Goal: Task Accomplishment & Management: Use online tool/utility

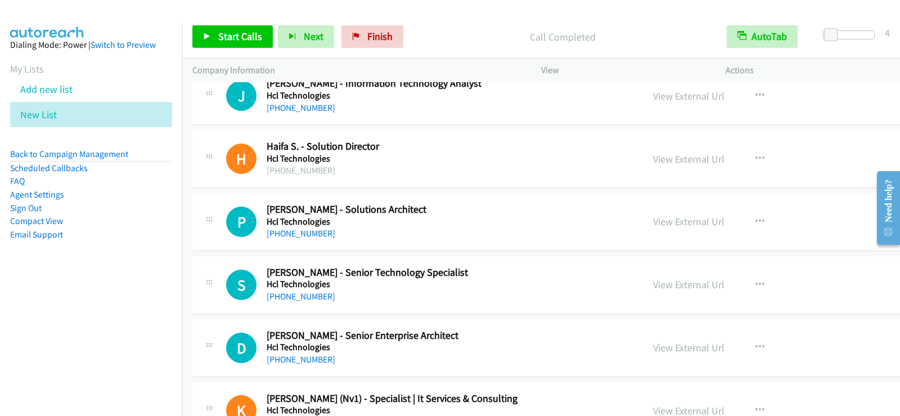
scroll to position [5684, 0]
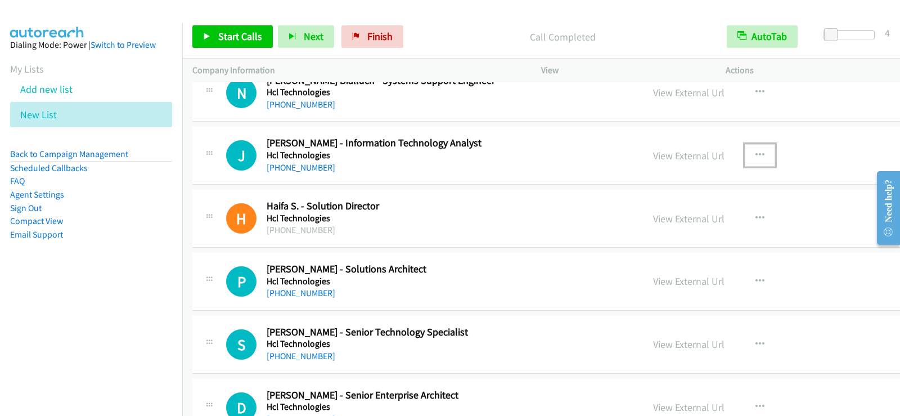
click at [745, 148] on button "button" at bounding box center [760, 155] width 30 height 23
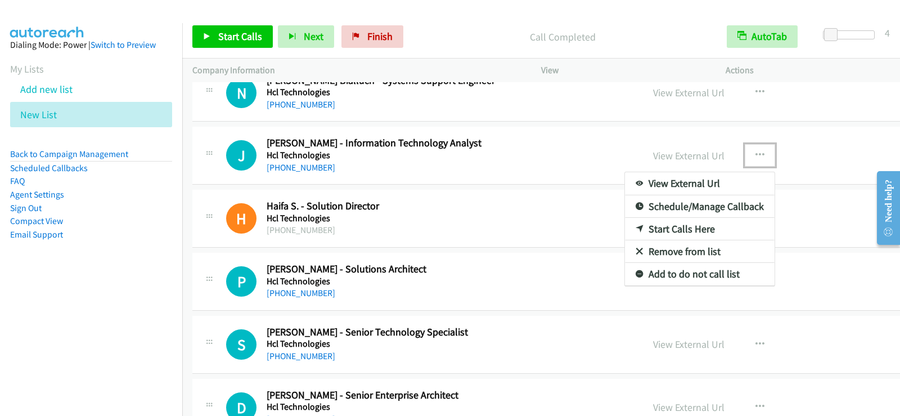
click at [625, 228] on link "Start Calls Here" at bounding box center [700, 229] width 150 height 23
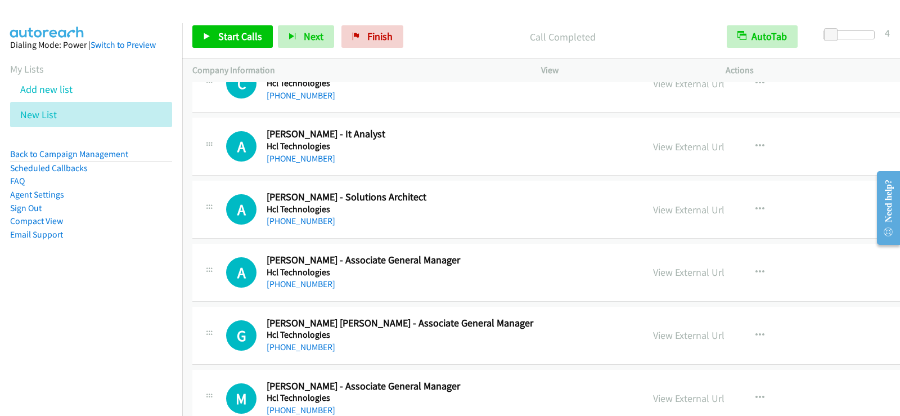
scroll to position [7372, 0]
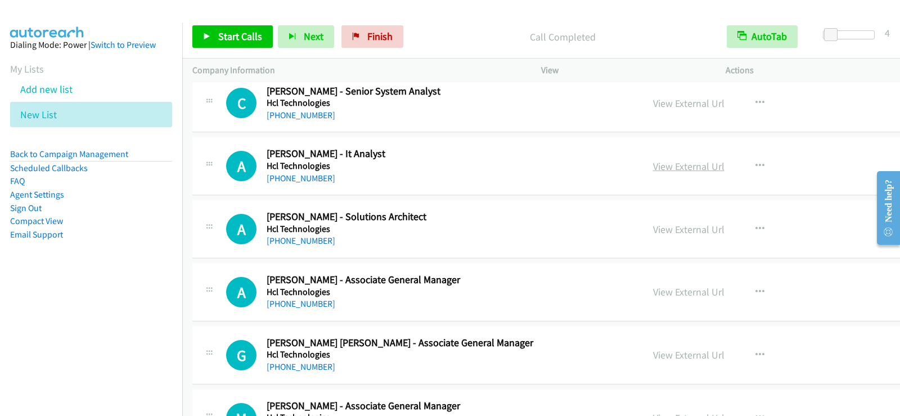
click at [653, 164] on link "View External Url" at bounding box center [688, 166] width 71 height 13
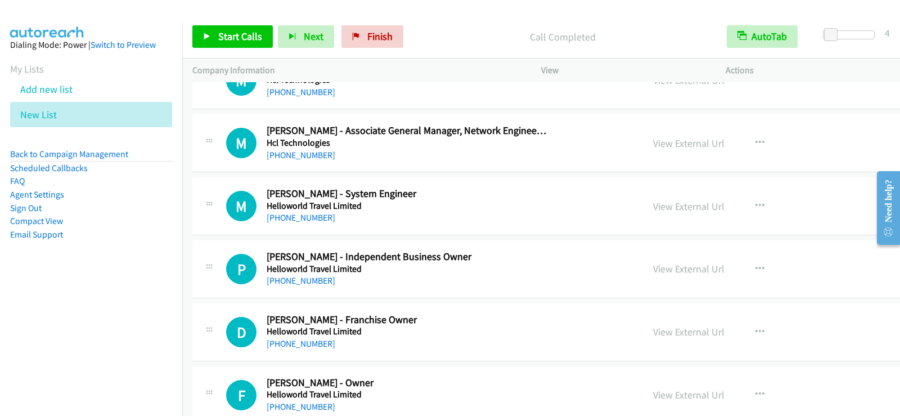
scroll to position [7766, 0]
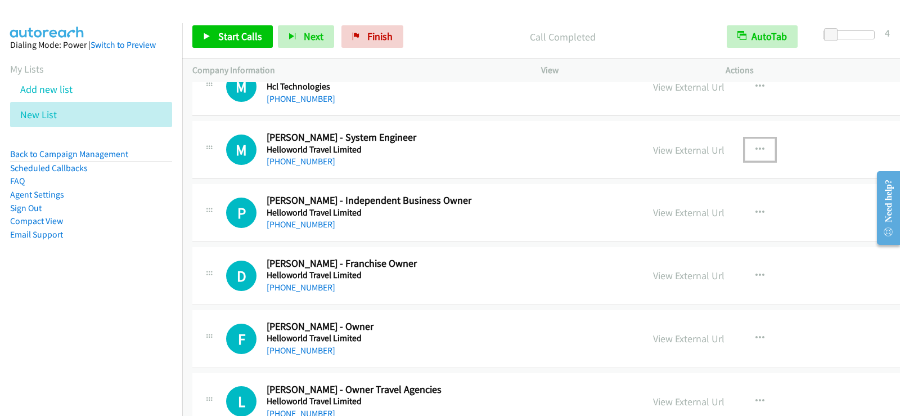
click at [756, 150] on icon "button" at bounding box center [760, 149] width 9 height 9
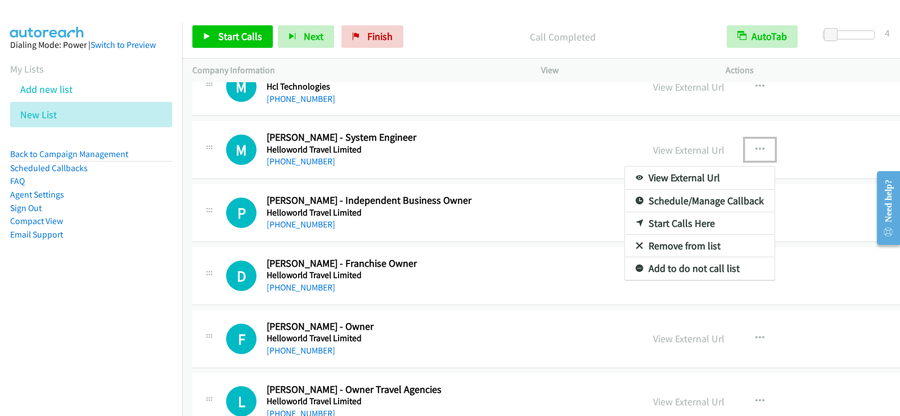
click at [625, 220] on link "Start Calls Here" at bounding box center [700, 223] width 150 height 23
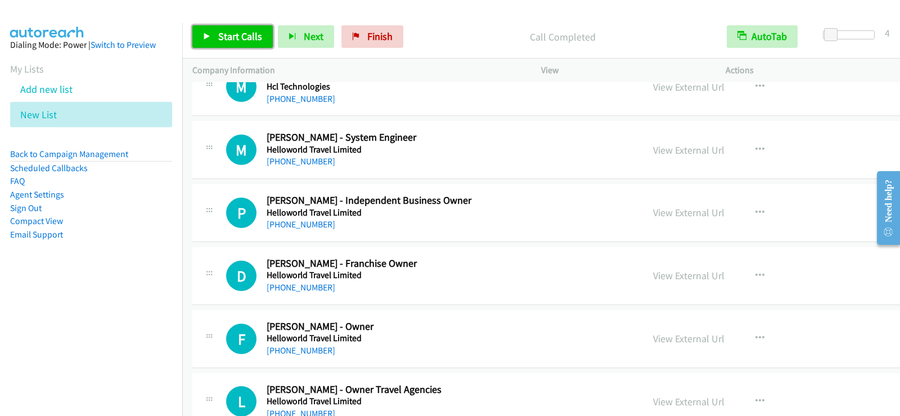
click at [233, 41] on span "Start Calls" at bounding box center [240, 36] width 44 height 13
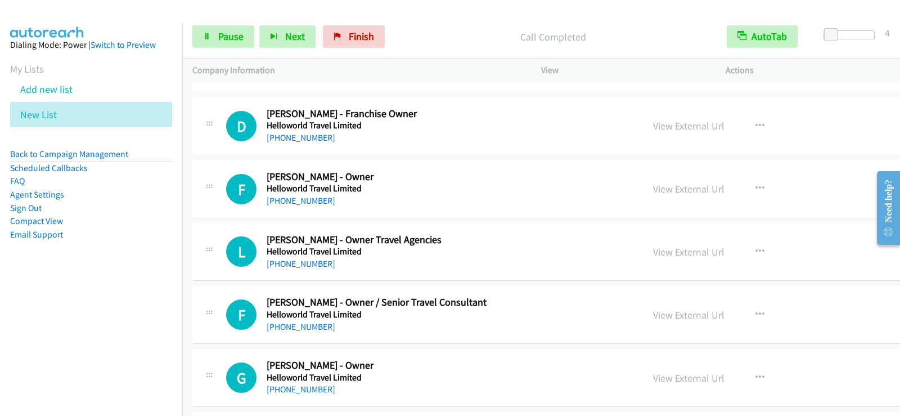
scroll to position [7935, 0]
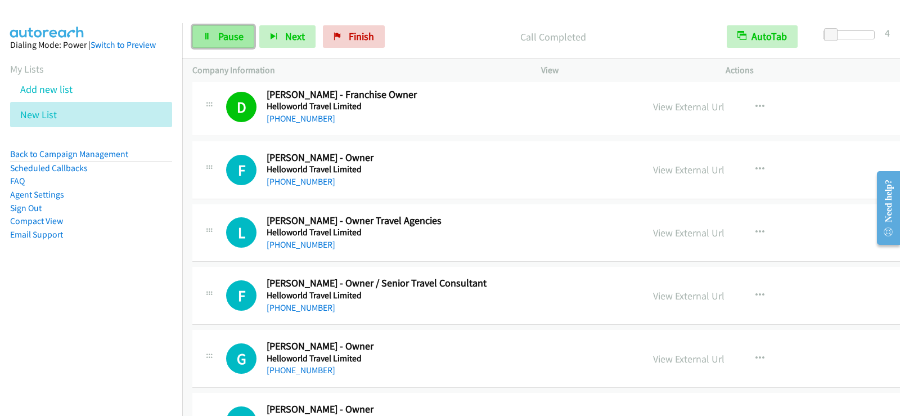
click at [217, 38] on link "Pause" at bounding box center [223, 36] width 62 height 23
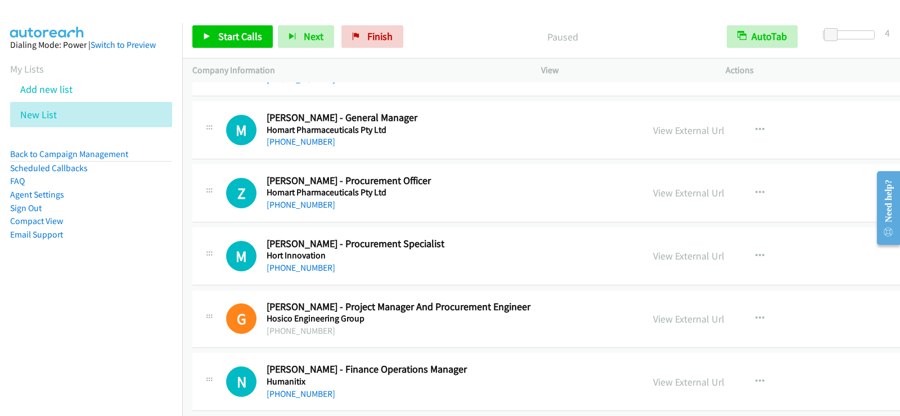
scroll to position [9173, 0]
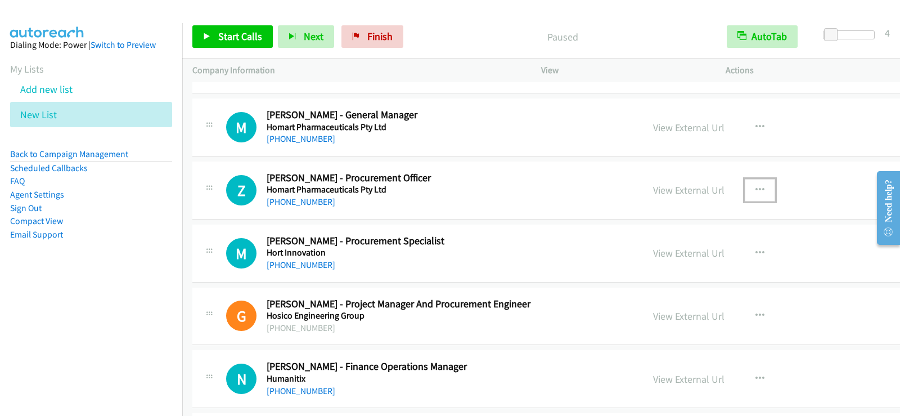
click at [756, 190] on icon "button" at bounding box center [760, 190] width 9 height 9
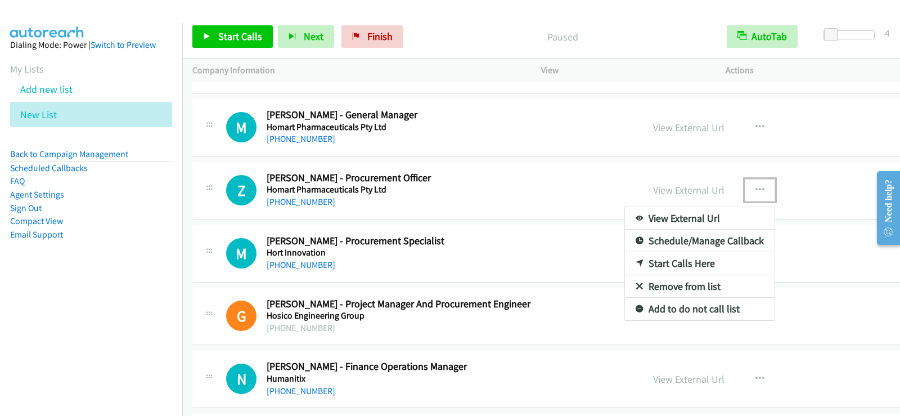
click at [625, 259] on link "Start Calls Here" at bounding box center [700, 263] width 150 height 23
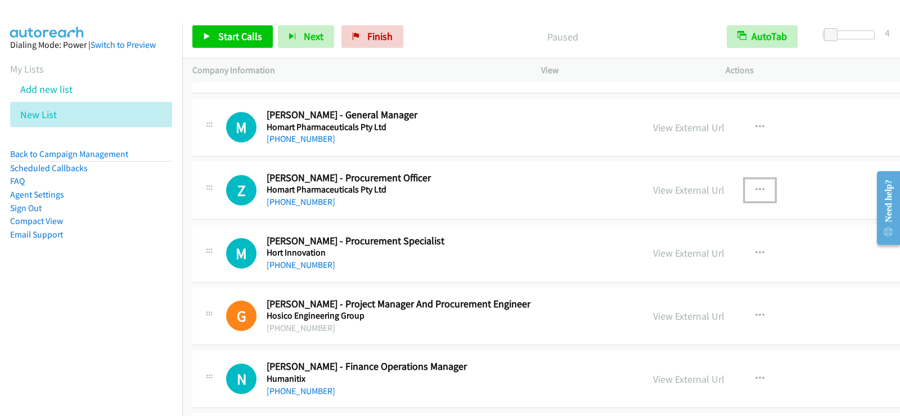
scroll to position [9229, 0]
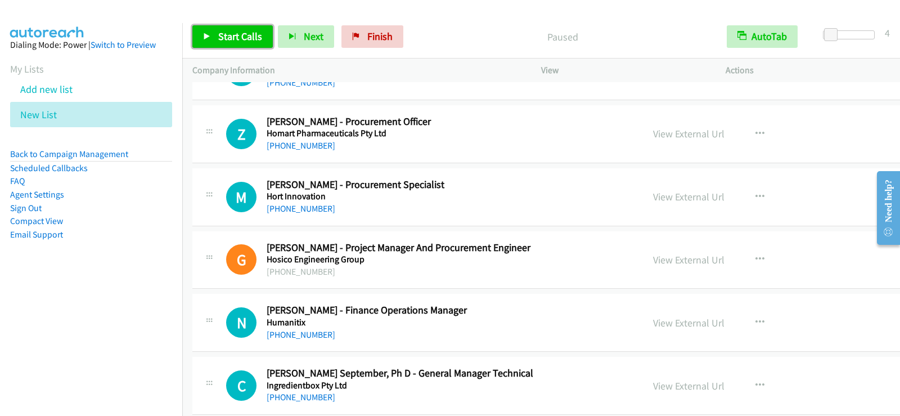
click at [240, 38] on span "Start Calls" at bounding box center [240, 36] width 44 height 13
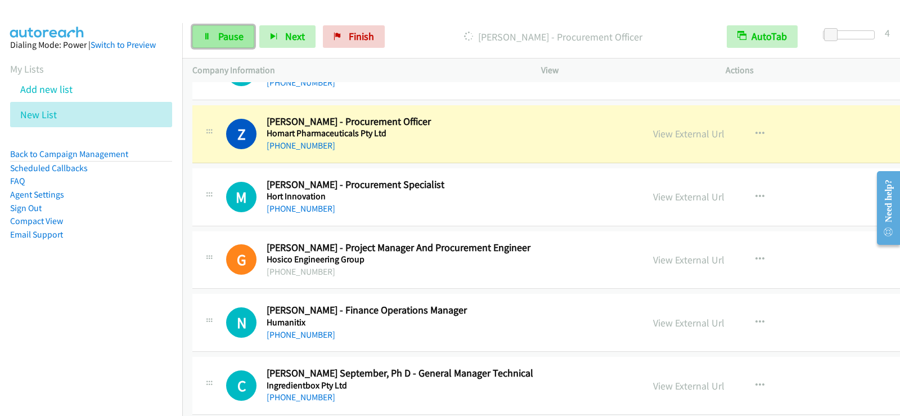
click at [236, 36] on span "Pause" at bounding box center [230, 36] width 25 height 13
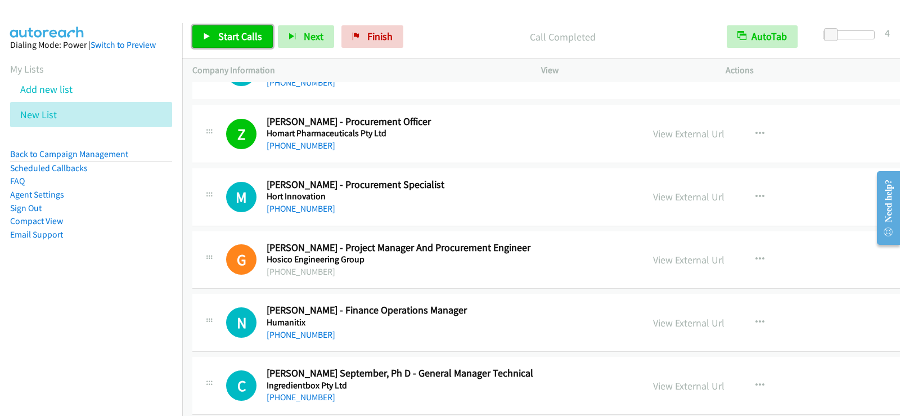
click at [235, 34] on span "Start Calls" at bounding box center [240, 36] width 44 height 13
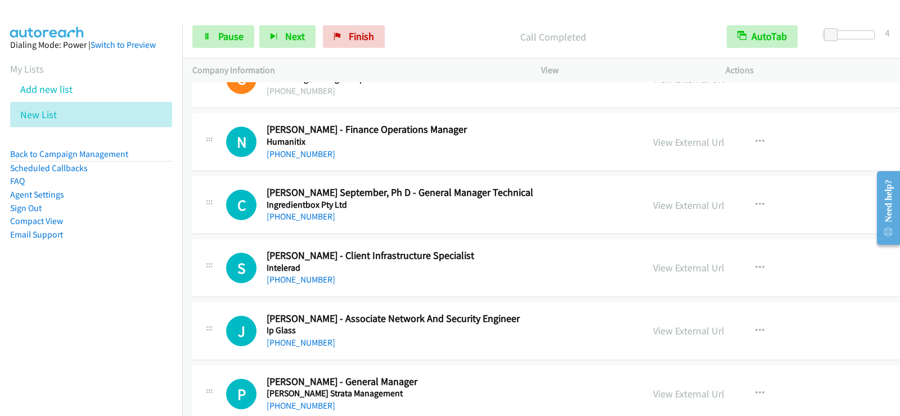
scroll to position [9398, 0]
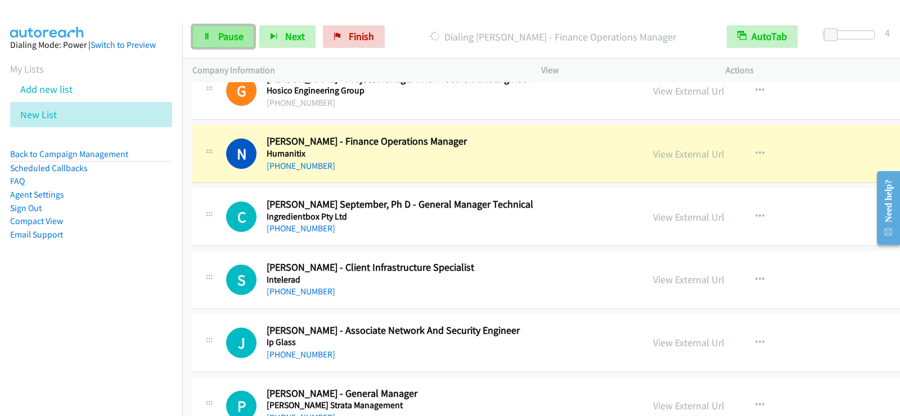
click at [246, 39] on link "Pause" at bounding box center [223, 36] width 62 height 23
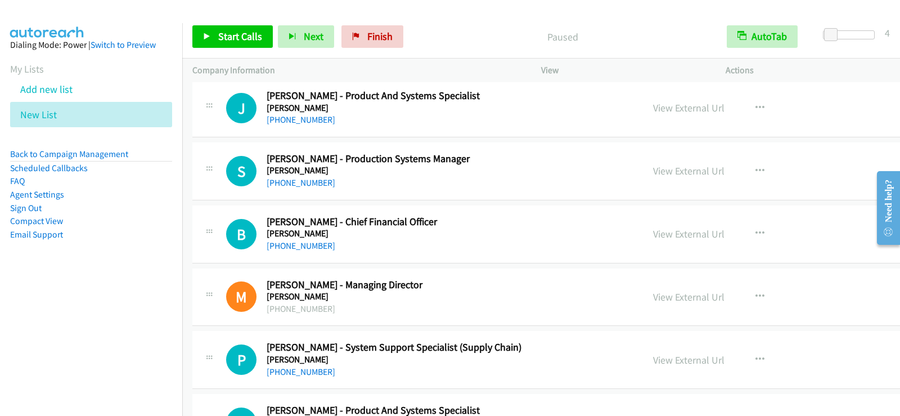
scroll to position [9905, 0]
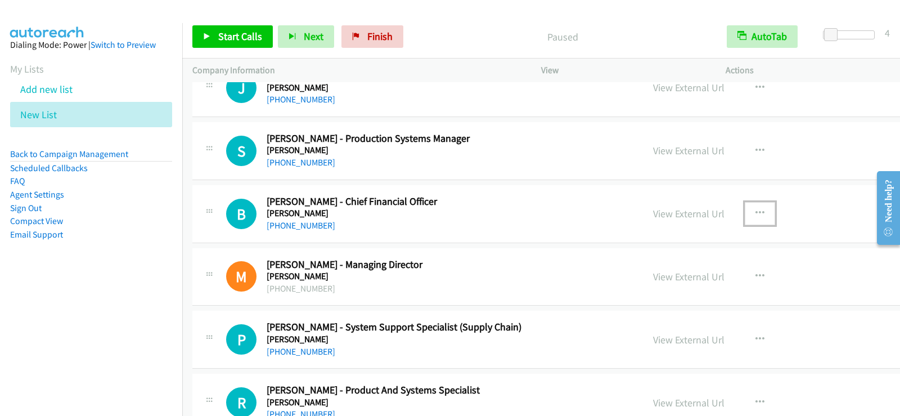
click at [756, 213] on icon "button" at bounding box center [760, 213] width 9 height 9
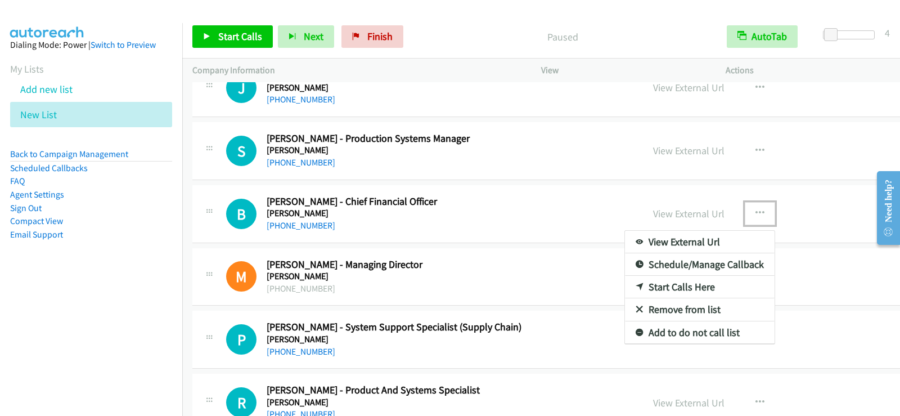
click at [625, 285] on link "Start Calls Here" at bounding box center [700, 287] width 150 height 23
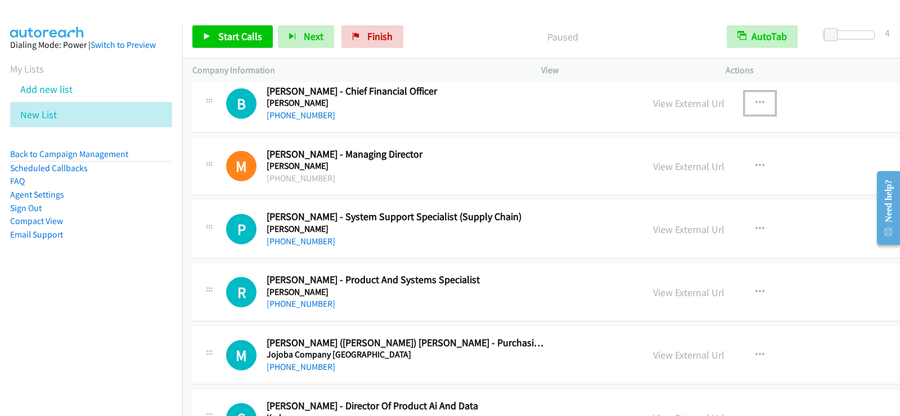
scroll to position [10017, 0]
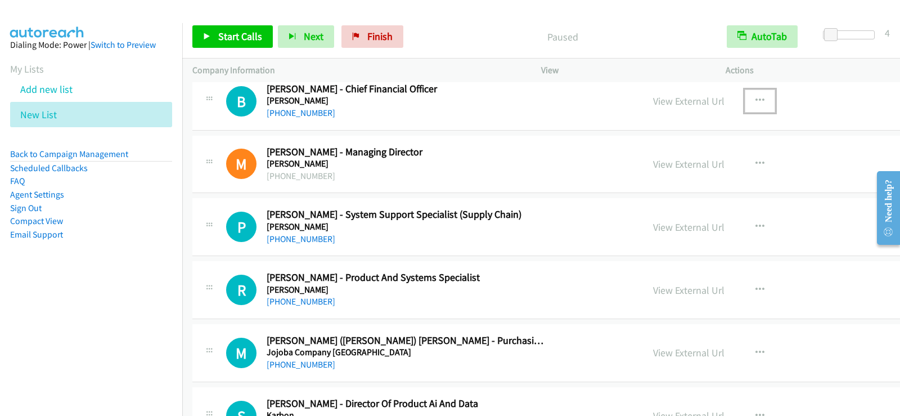
click at [465, 246] on div "P Callback Scheduled Phil Leiseder - System Support Specialist (Supply Chain) J…" at bounding box center [622, 227] width 860 height 58
click at [229, 41] on span "Start Calls" at bounding box center [240, 36] width 44 height 13
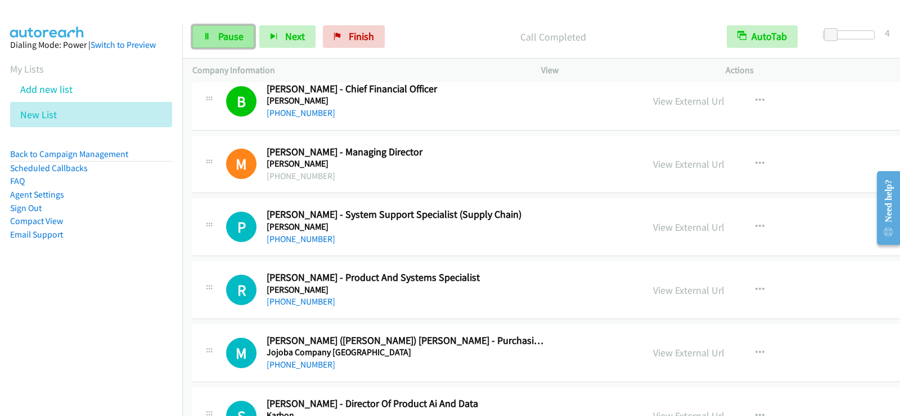
click at [221, 48] on link "Pause" at bounding box center [223, 36] width 62 height 23
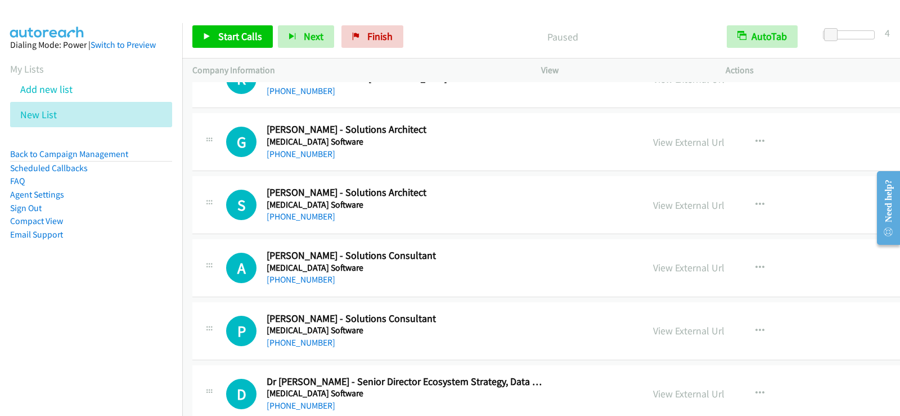
scroll to position [11424, 0]
click at [756, 137] on icon "button" at bounding box center [760, 141] width 9 height 9
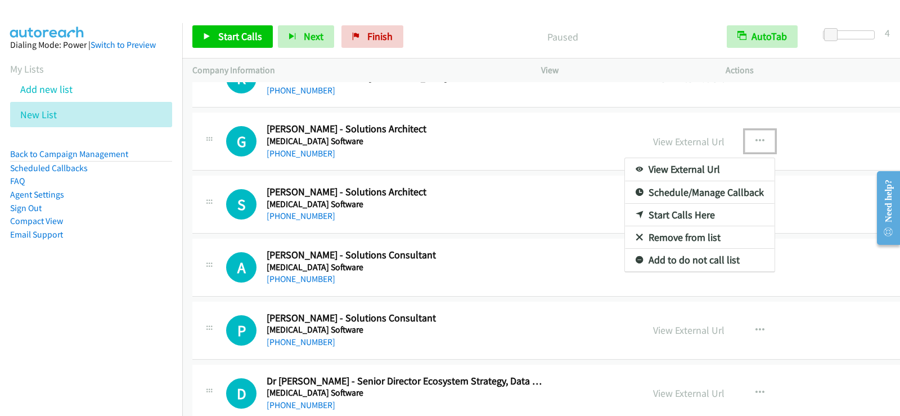
click at [625, 212] on link "Start Calls Here" at bounding box center [700, 215] width 150 height 23
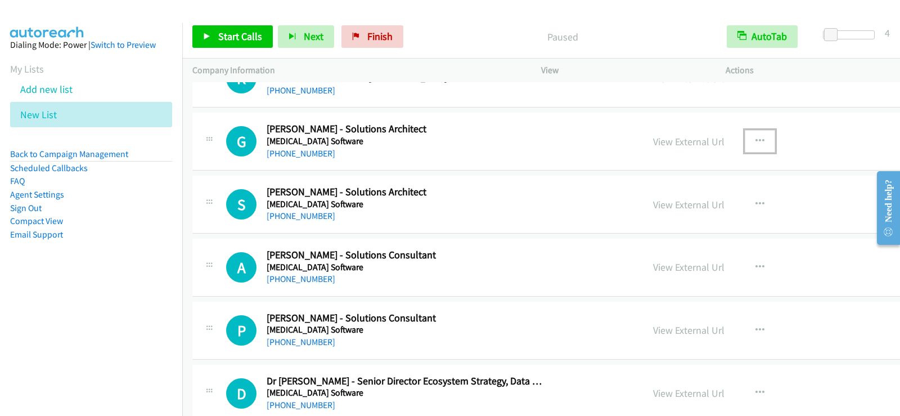
click at [756, 138] on icon "button" at bounding box center [760, 141] width 9 height 9
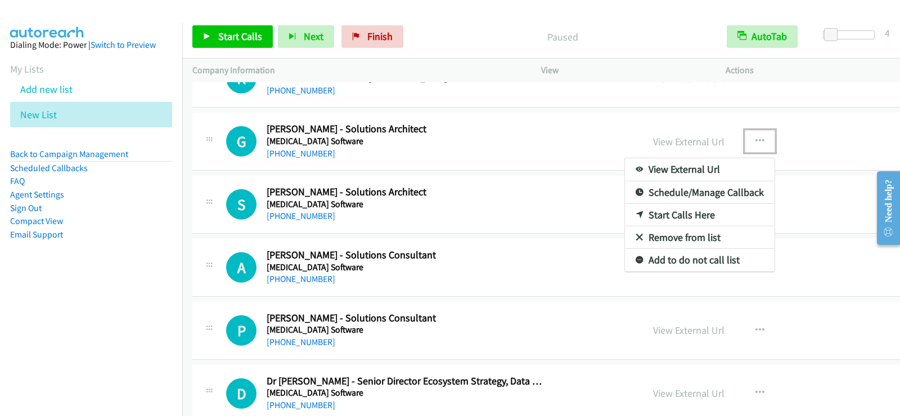
click at [625, 215] on link "Start Calls Here" at bounding box center [700, 215] width 150 height 23
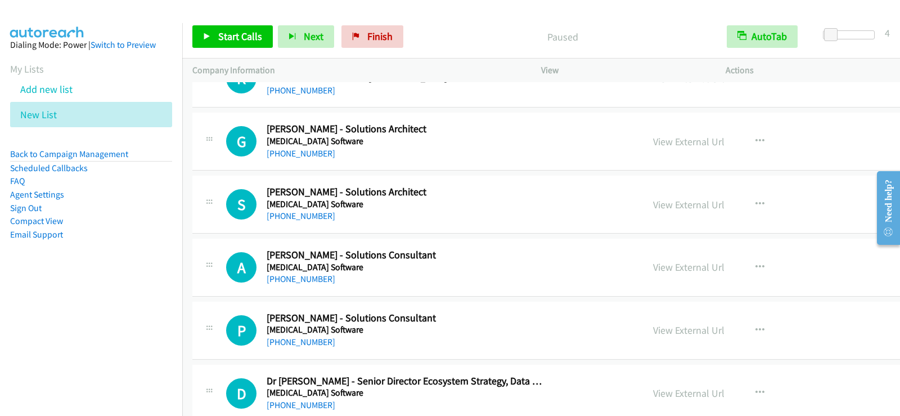
click at [209, 24] on div "Start Calls Pause Next Finish Paused AutoTab AutoTab 4" at bounding box center [541, 36] width 718 height 43
click at [210, 27] on link "Start Calls" at bounding box center [232, 36] width 80 height 23
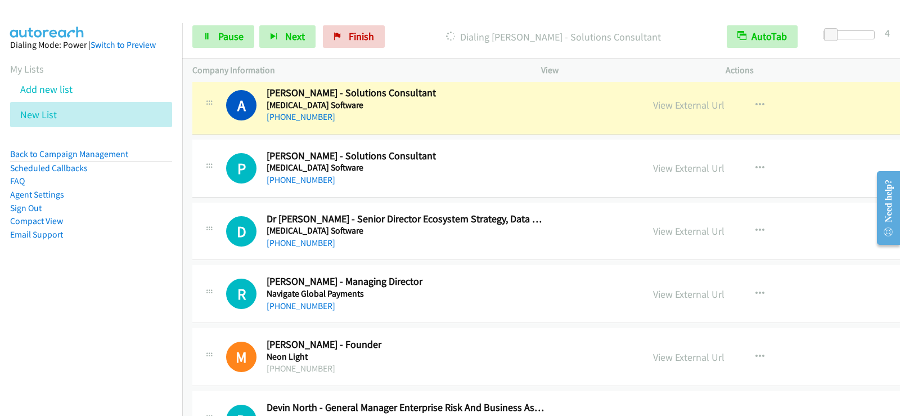
scroll to position [11593, 0]
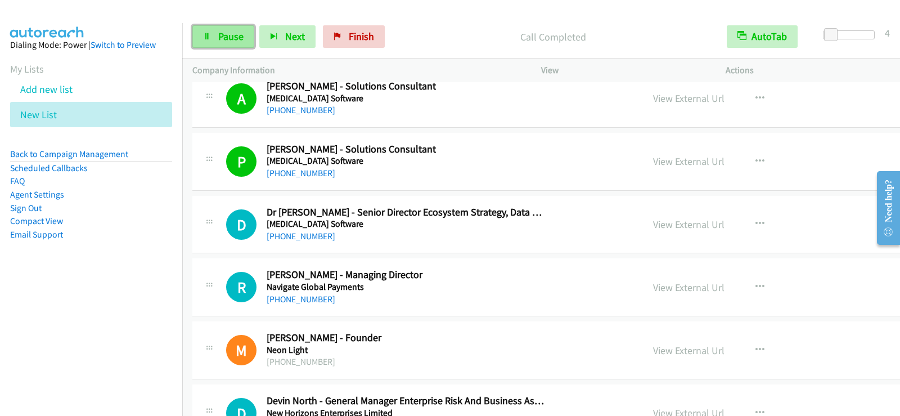
drag, startPoint x: 231, startPoint y: 27, endPoint x: 230, endPoint y: 39, distance: 11.8
click at [231, 27] on link "Pause" at bounding box center [223, 36] width 62 height 23
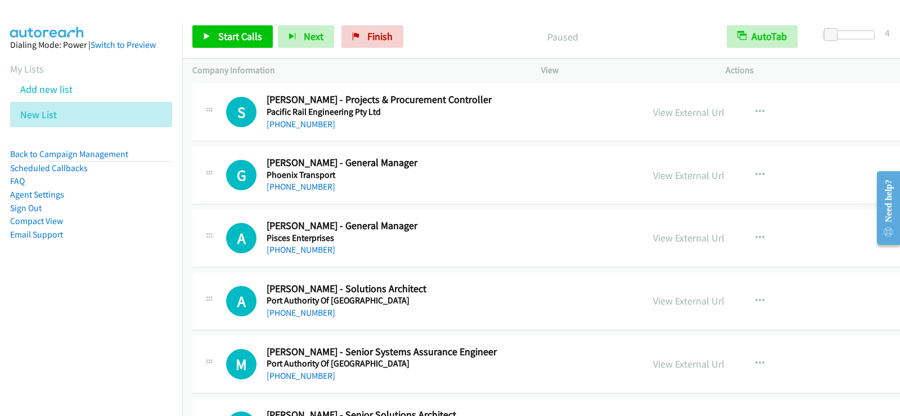
scroll to position [12831, 0]
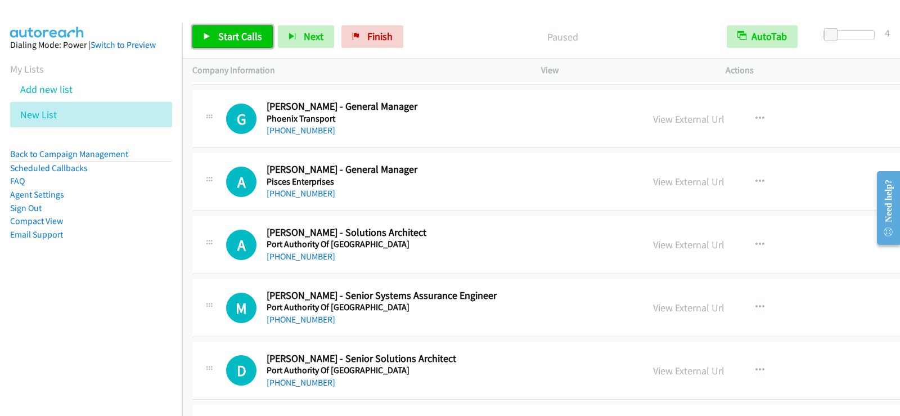
click at [216, 45] on link "Start Calls" at bounding box center [232, 36] width 80 height 23
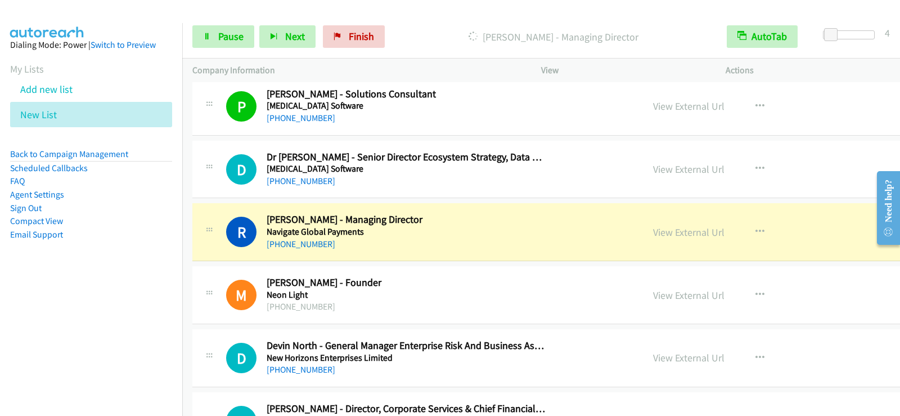
scroll to position [11649, 0]
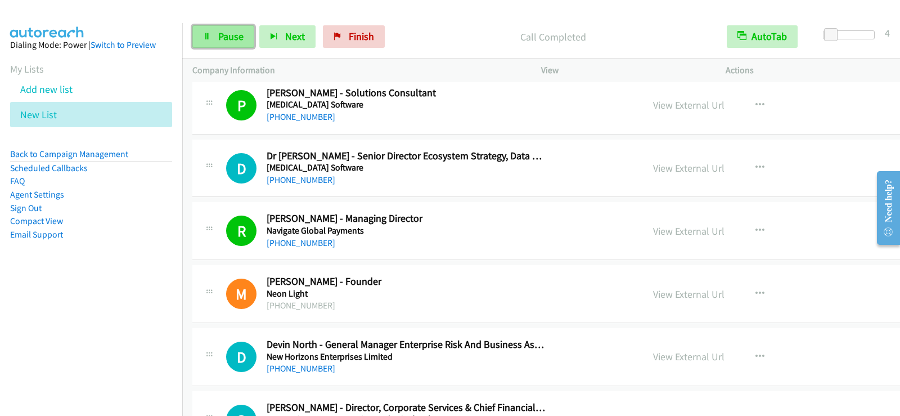
click at [207, 30] on link "Pause" at bounding box center [223, 36] width 62 height 23
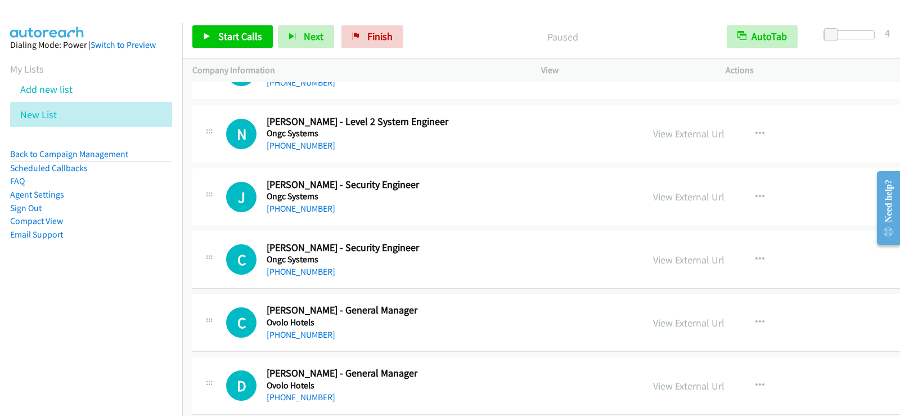
scroll to position [12268, 0]
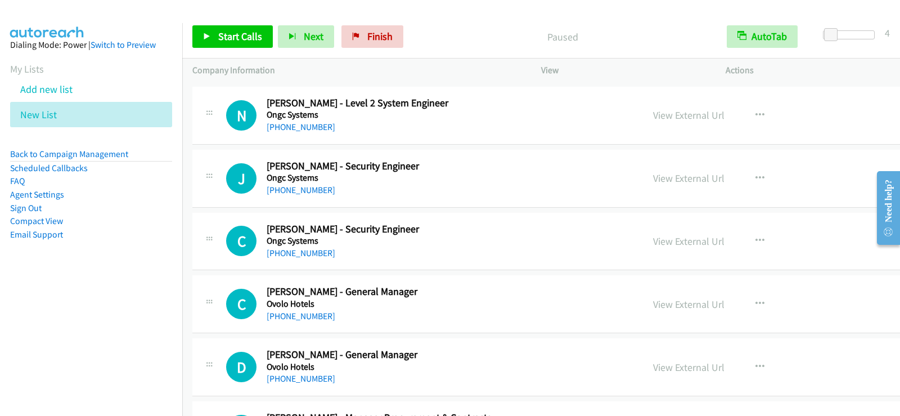
drag, startPoint x: 692, startPoint y: 174, endPoint x: 673, endPoint y: 178, distance: 19.5
click at [756, 178] on icon "button" at bounding box center [760, 178] width 9 height 9
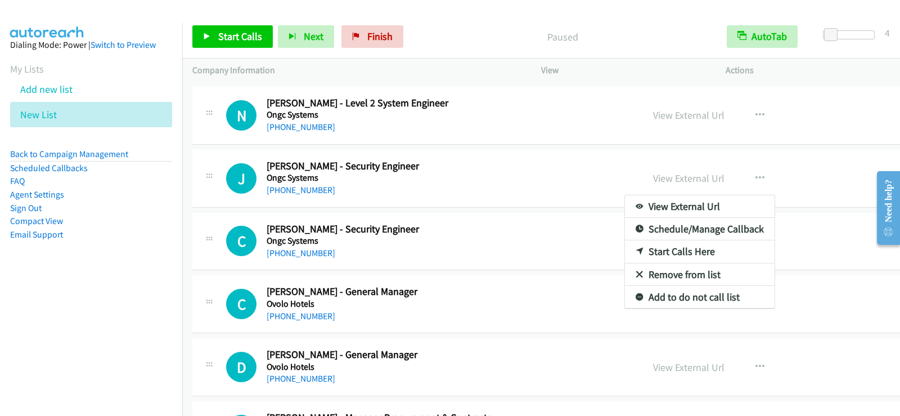
click at [625, 254] on link "Start Calls Here" at bounding box center [700, 251] width 150 height 23
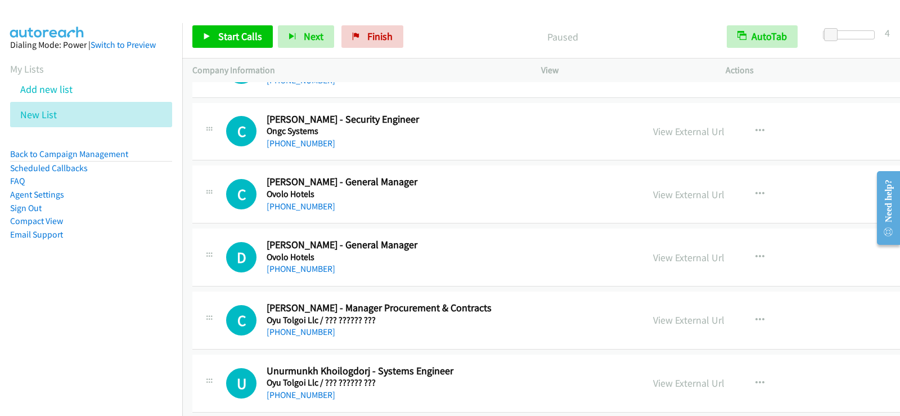
scroll to position [12437, 0]
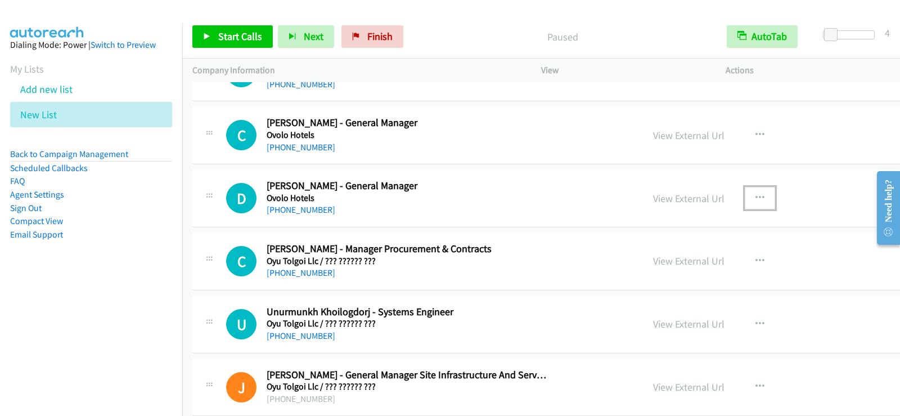
click at [745, 194] on button "button" at bounding box center [760, 198] width 30 height 23
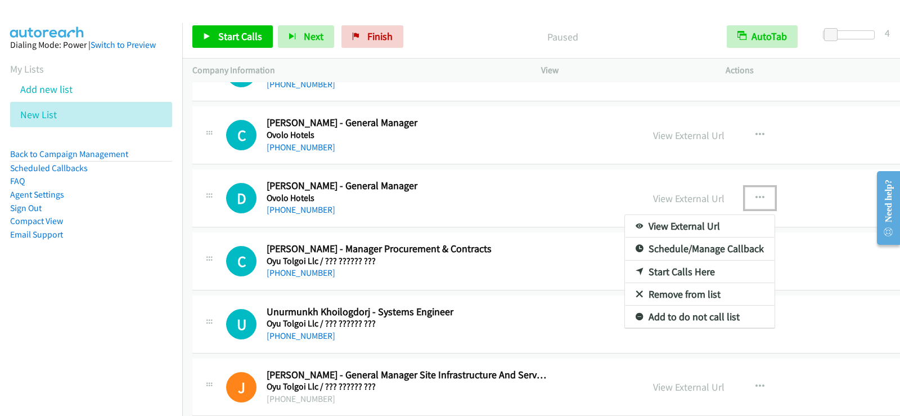
click at [625, 274] on link "Start Calls Here" at bounding box center [700, 272] width 150 height 23
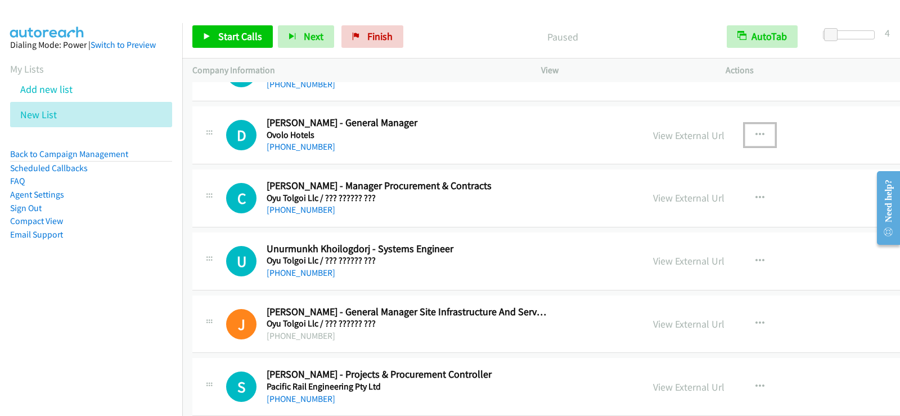
scroll to position [12493, 0]
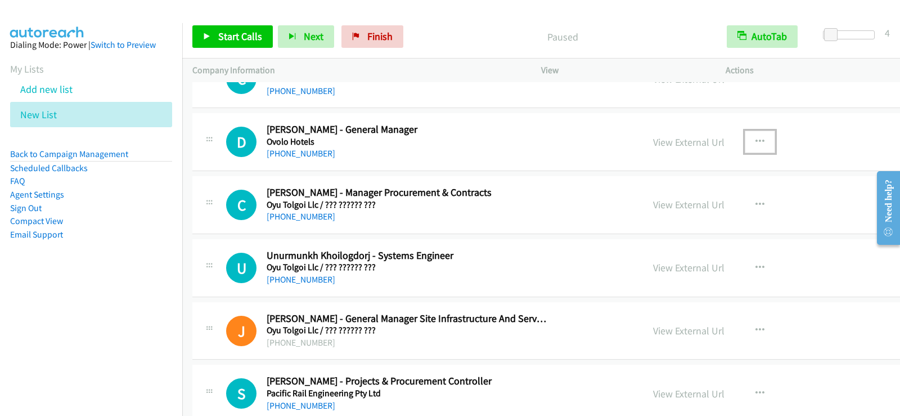
click at [756, 140] on icon "button" at bounding box center [760, 141] width 9 height 9
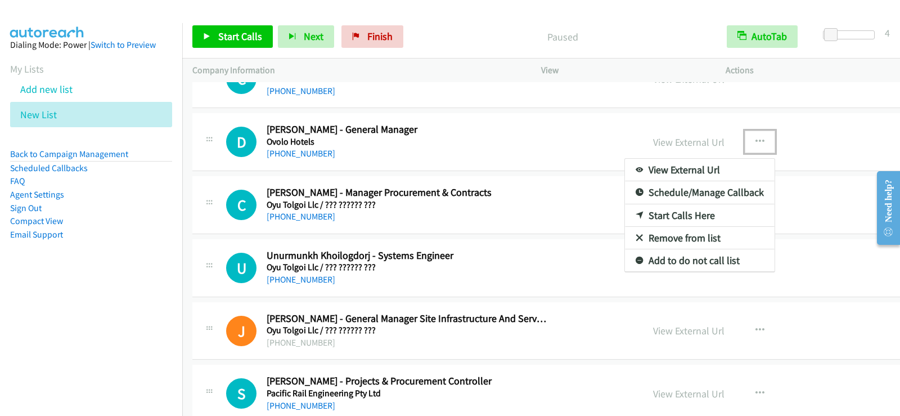
click at [625, 210] on link "Start Calls Here" at bounding box center [700, 215] width 150 height 23
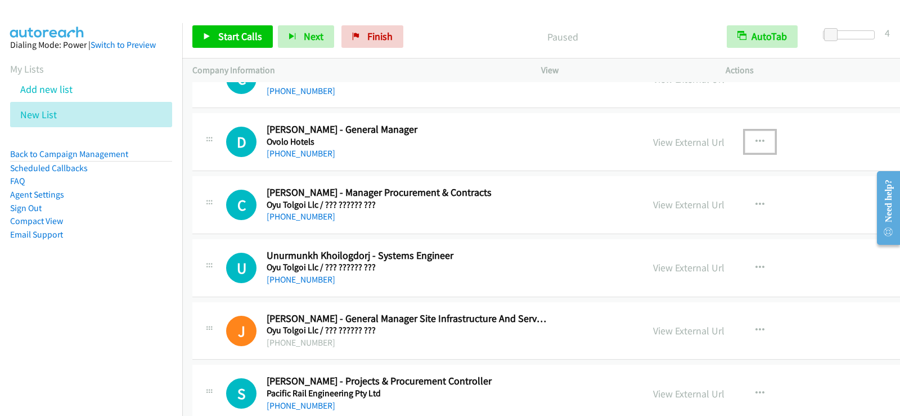
click at [756, 141] on icon "button" at bounding box center [760, 141] width 9 height 9
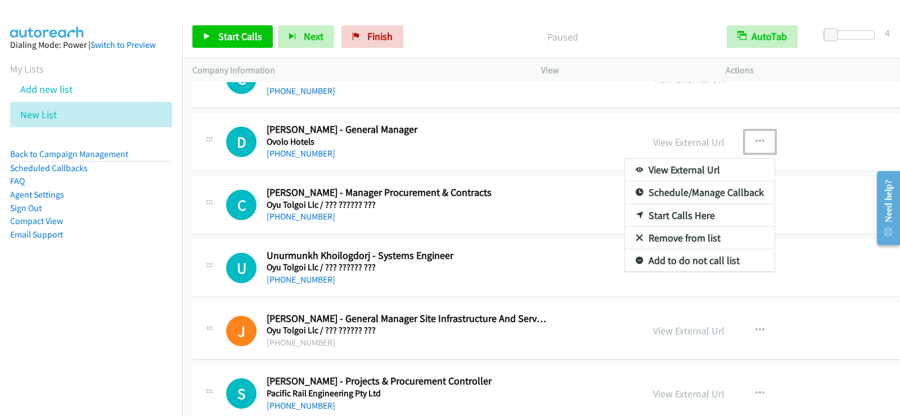
click at [625, 214] on link "Start Calls Here" at bounding box center [700, 215] width 150 height 23
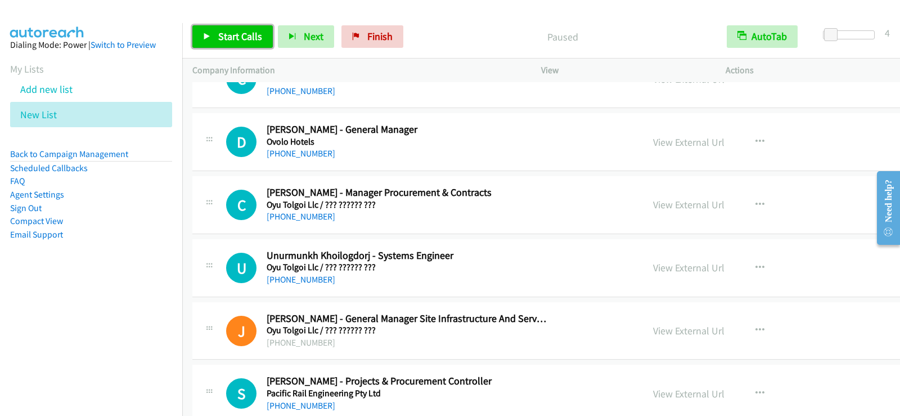
click at [248, 35] on span "Start Calls" at bounding box center [240, 36] width 44 height 13
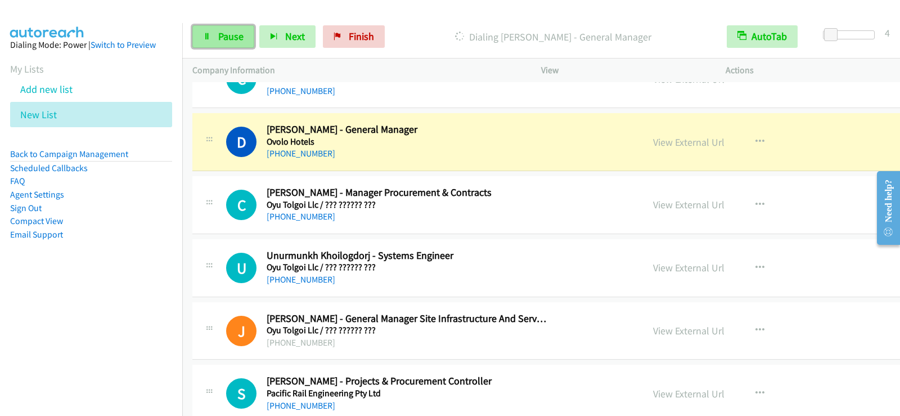
click at [248, 35] on link "Pause" at bounding box center [223, 36] width 62 height 23
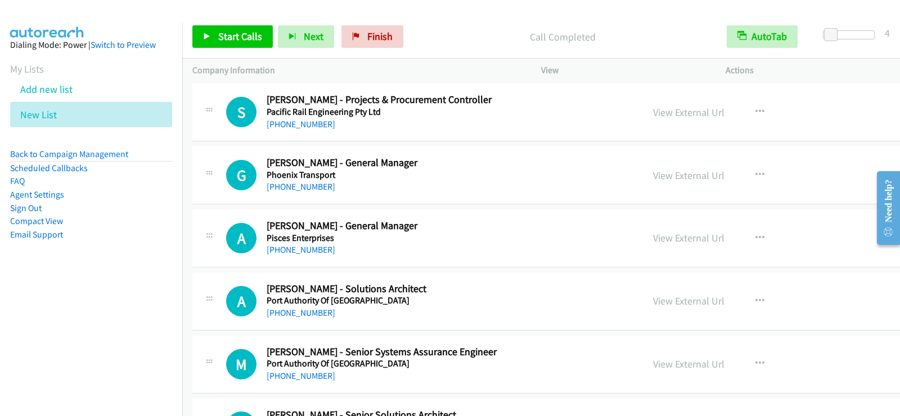
scroll to position [12719, 0]
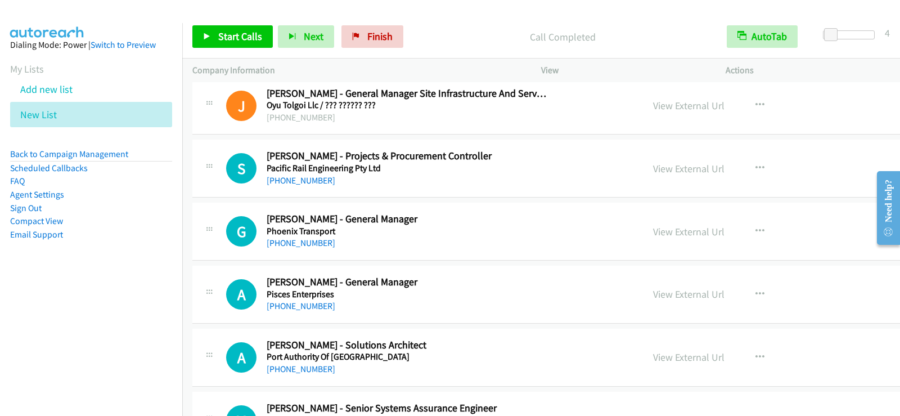
drag, startPoint x: 505, startPoint y: 176, endPoint x: 523, endPoint y: 172, distance: 17.9
click at [505, 176] on div "+61 438 227 077" at bounding box center [407, 181] width 281 height 14
click at [756, 164] on icon "button" at bounding box center [760, 168] width 9 height 9
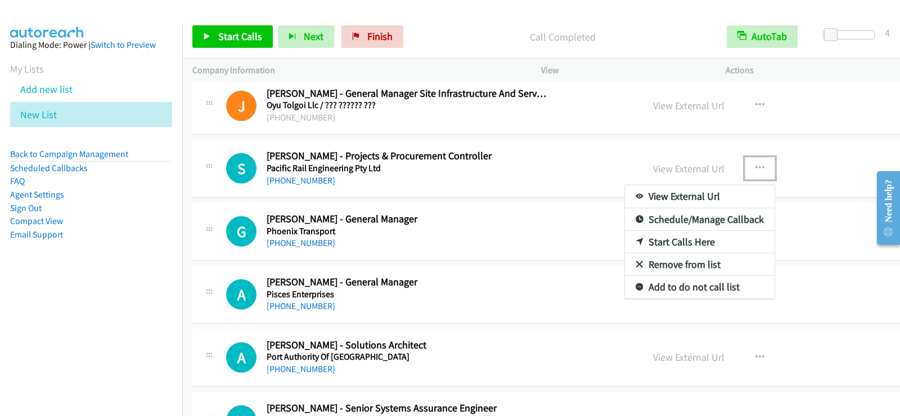
click at [625, 243] on link "Start Calls Here" at bounding box center [700, 242] width 150 height 23
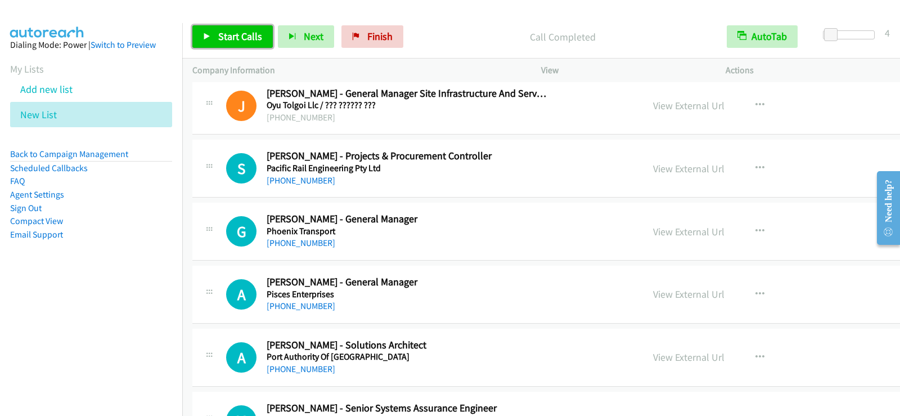
click at [236, 27] on link "Start Calls" at bounding box center [232, 36] width 80 height 23
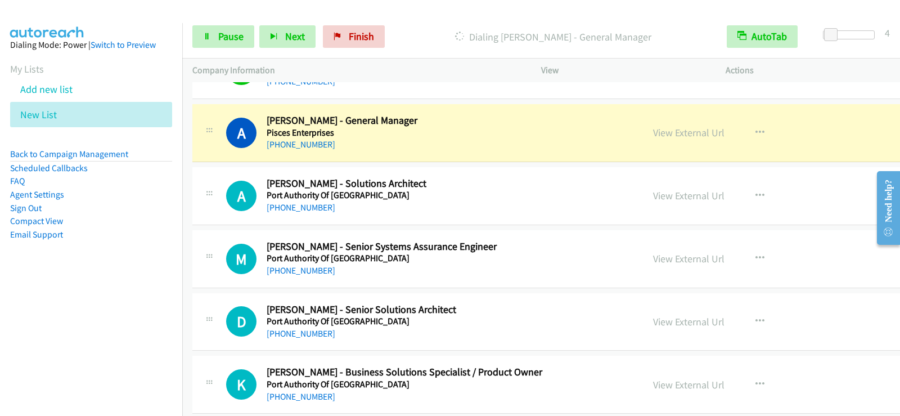
scroll to position [12887, 0]
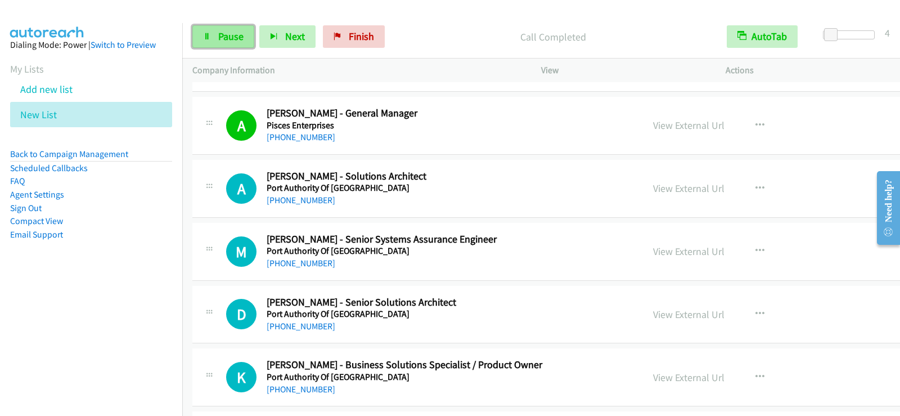
click at [228, 42] on span "Pause" at bounding box center [230, 36] width 25 height 13
click at [219, 37] on span "Start Calls" at bounding box center [240, 36] width 44 height 13
click at [223, 33] on span "Pause" at bounding box center [230, 36] width 25 height 13
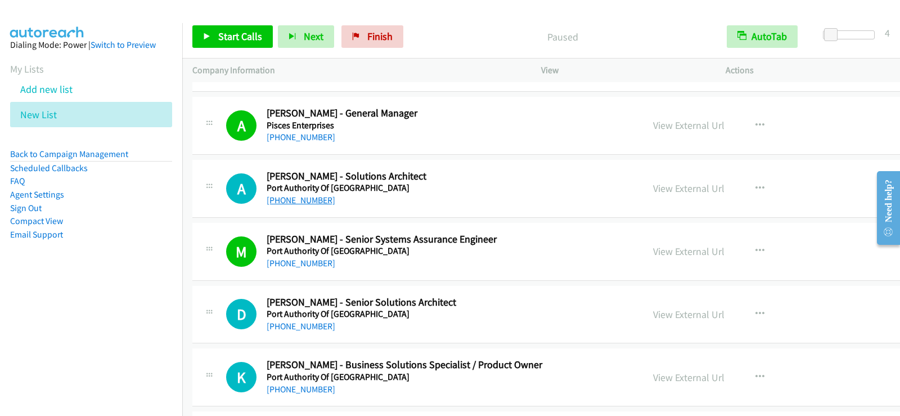
click at [318, 201] on link "+61 450 752 552" at bounding box center [301, 200] width 69 height 11
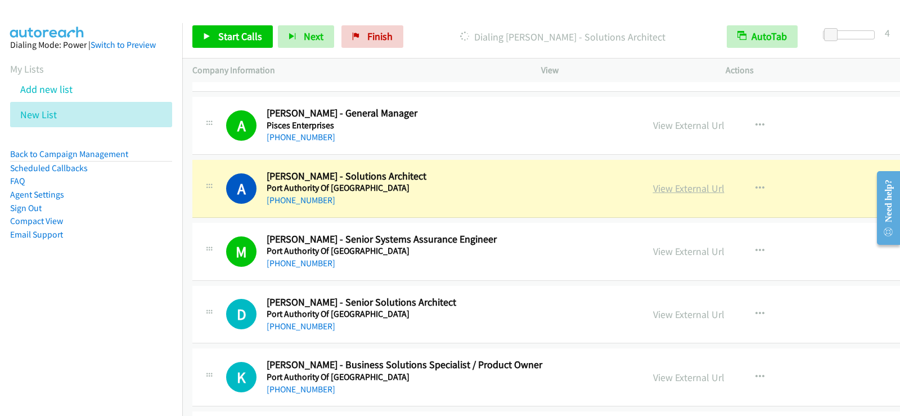
click at [653, 188] on link "View External Url" at bounding box center [688, 188] width 71 height 13
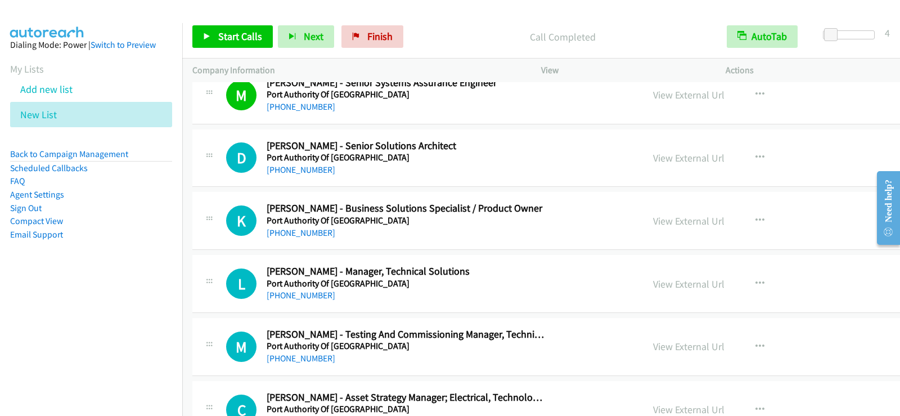
scroll to position [13056, 0]
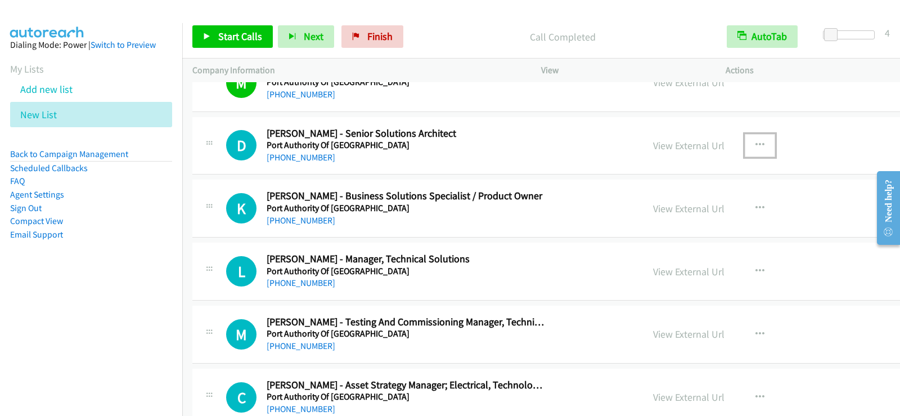
click at [756, 144] on icon "button" at bounding box center [760, 145] width 9 height 9
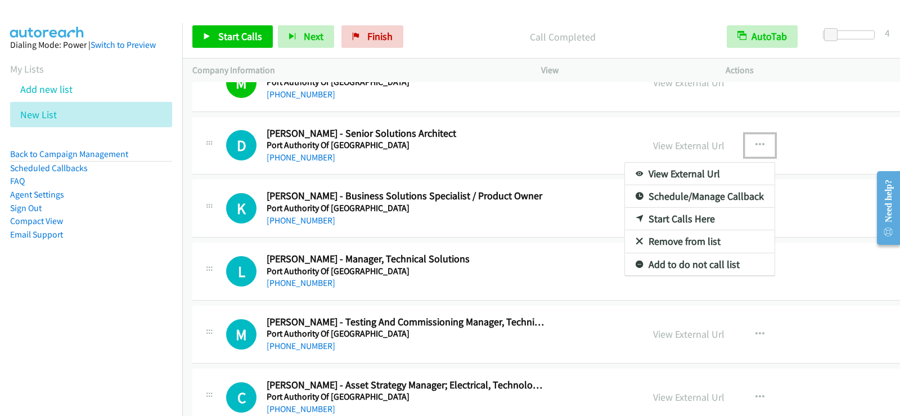
click at [625, 217] on link "Start Calls Here" at bounding box center [700, 219] width 150 height 23
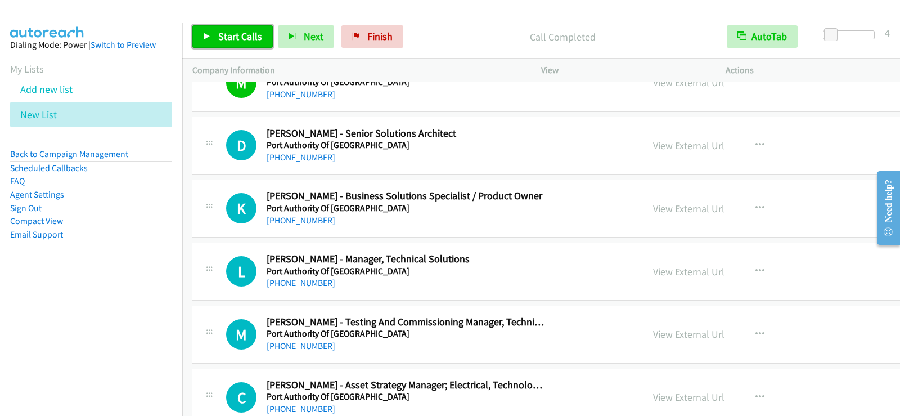
click at [249, 35] on span "Start Calls" at bounding box center [240, 36] width 44 height 13
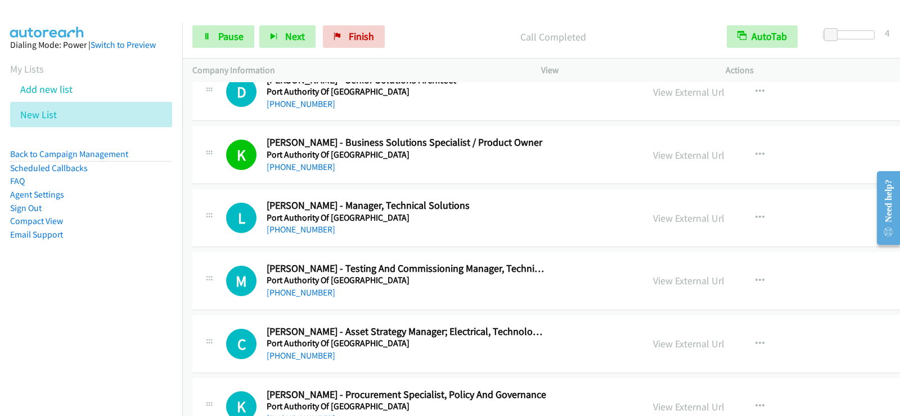
scroll to position [13112, 0]
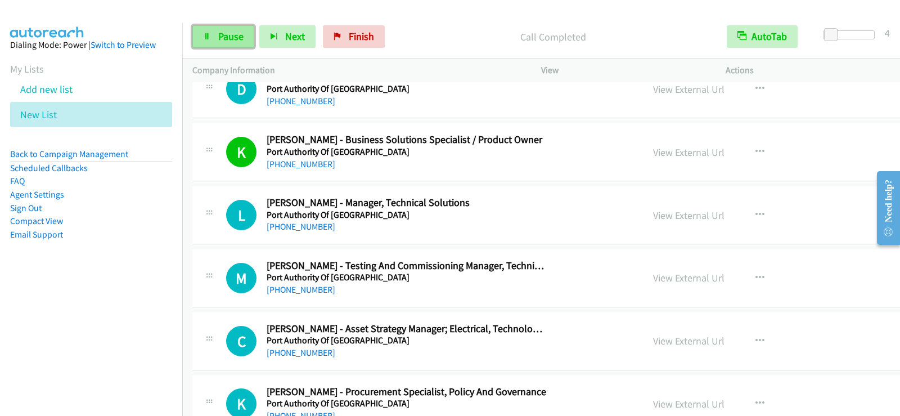
click at [222, 44] on link "Pause" at bounding box center [223, 36] width 62 height 23
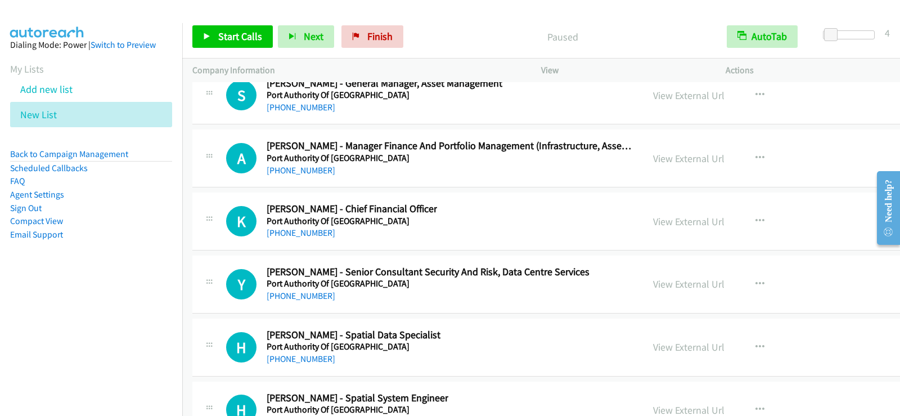
scroll to position [14125, 0]
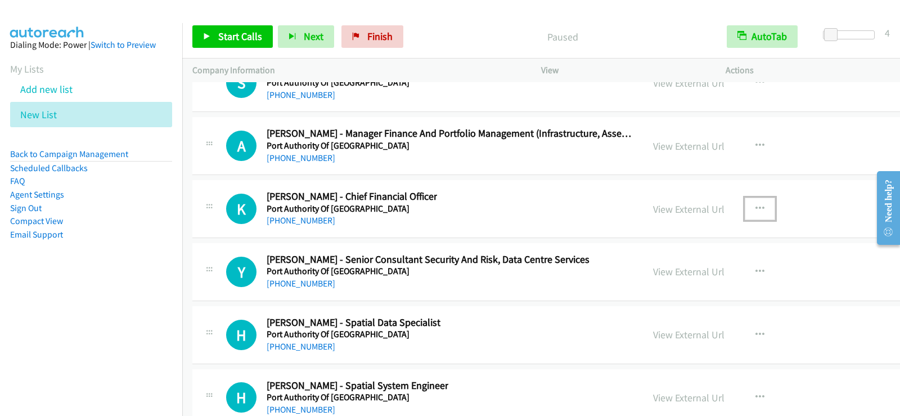
click at [756, 204] on icon "button" at bounding box center [760, 208] width 9 height 9
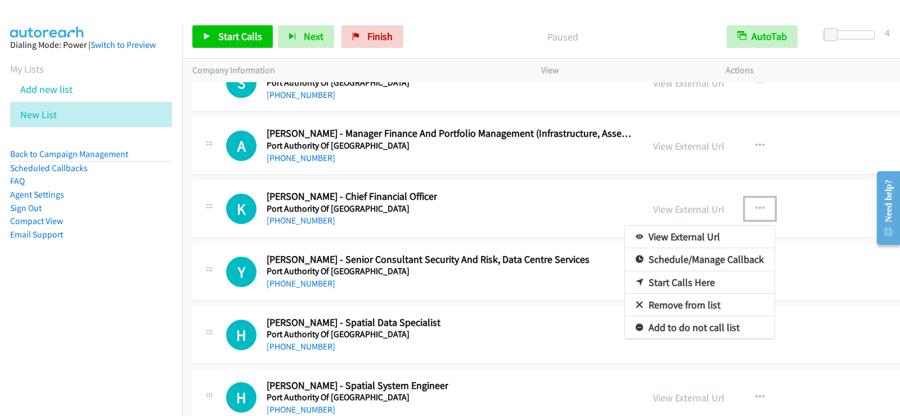
click at [625, 282] on link "Start Calls Here" at bounding box center [700, 282] width 150 height 23
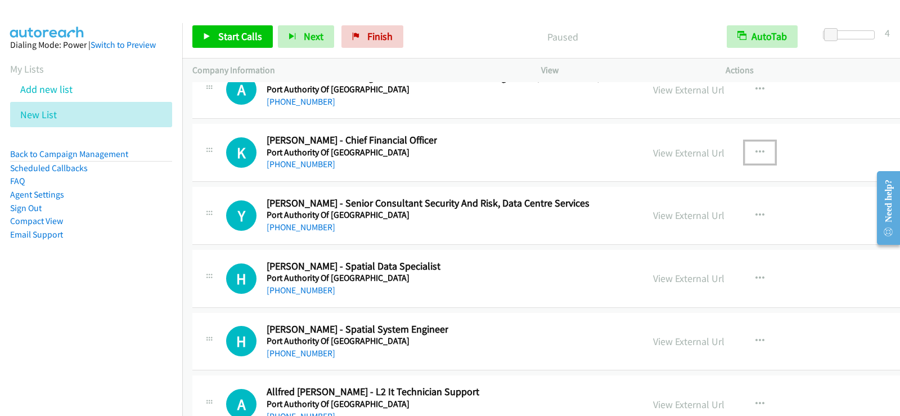
scroll to position [14204, 0]
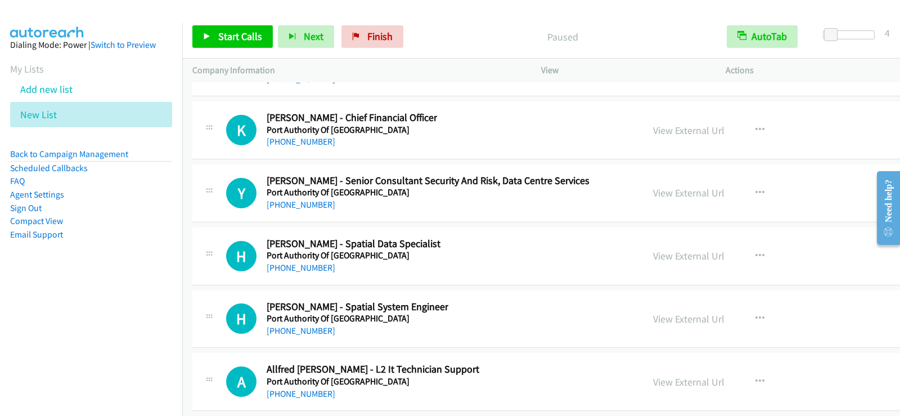
drag, startPoint x: 238, startPoint y: 16, endPoint x: 233, endPoint y: 25, distance: 10.8
click at [237, 16] on div "Start Calls Pause Next Finish Paused AutoTab AutoTab 4" at bounding box center [541, 36] width 718 height 43
click at [237, 28] on link "Start Calls" at bounding box center [232, 36] width 80 height 23
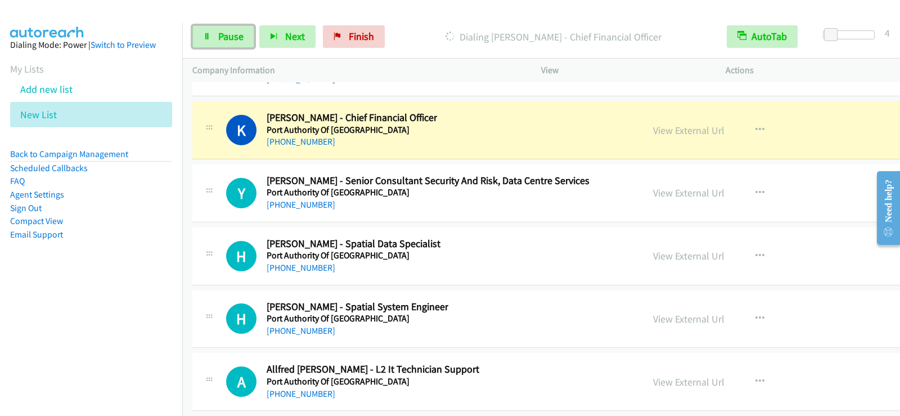
drag, startPoint x: 233, startPoint y: 42, endPoint x: 222, endPoint y: 71, distance: 31.4
click at [233, 42] on span "Pause" at bounding box center [230, 36] width 25 height 13
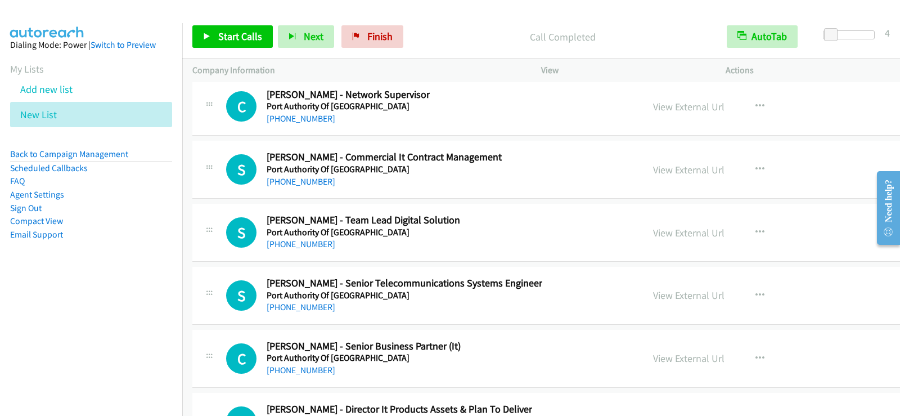
scroll to position [15442, 0]
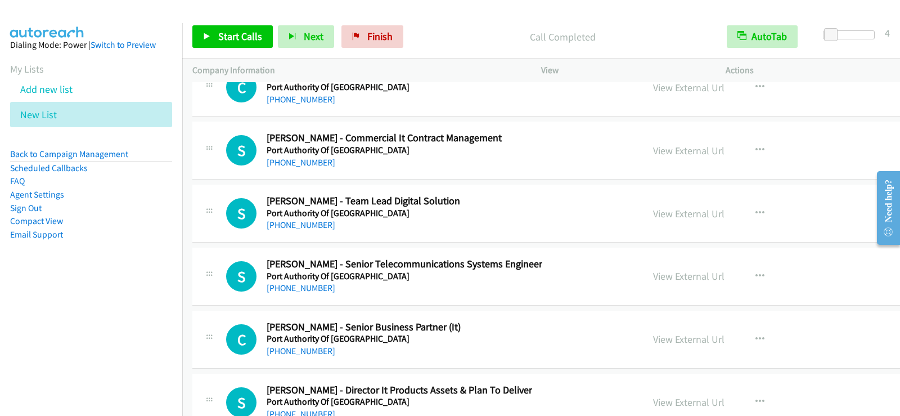
click at [534, 234] on div "S Callback Scheduled Saswati Sengupta - Team Lead Digital Solution Port Authori…" at bounding box center [622, 214] width 860 height 58
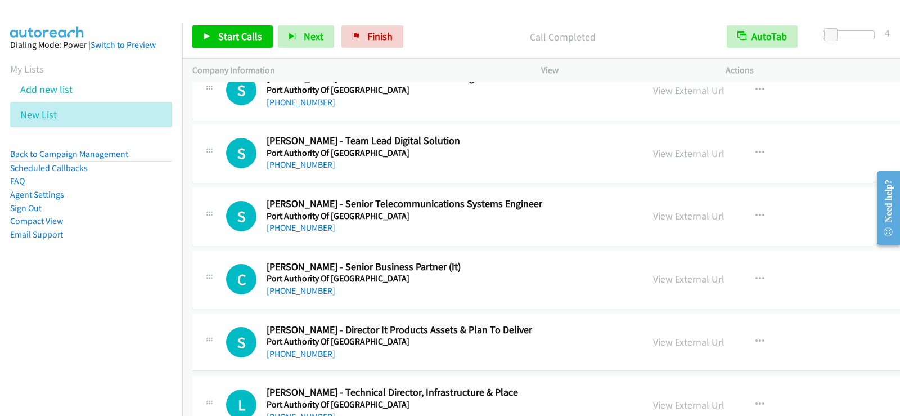
scroll to position [15499, 0]
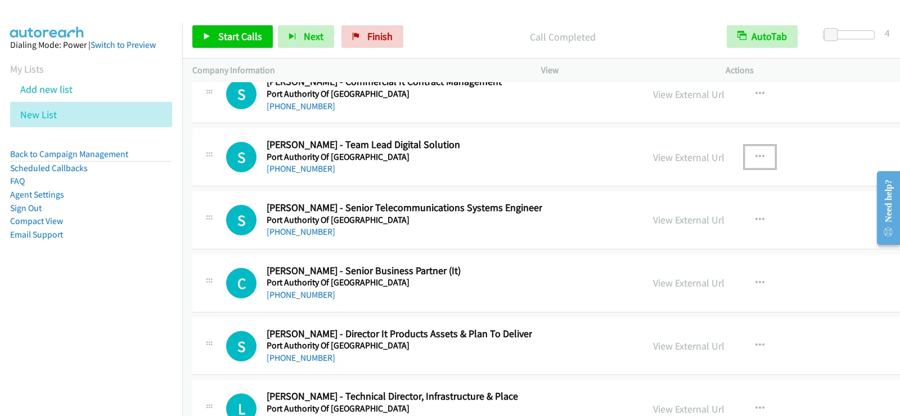
click at [756, 153] on icon "button" at bounding box center [760, 157] width 9 height 9
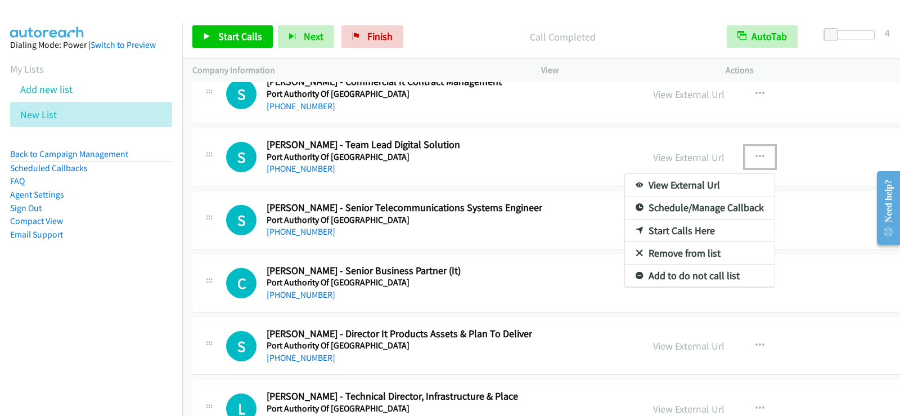
click at [625, 227] on link "Start Calls Here" at bounding box center [700, 230] width 150 height 23
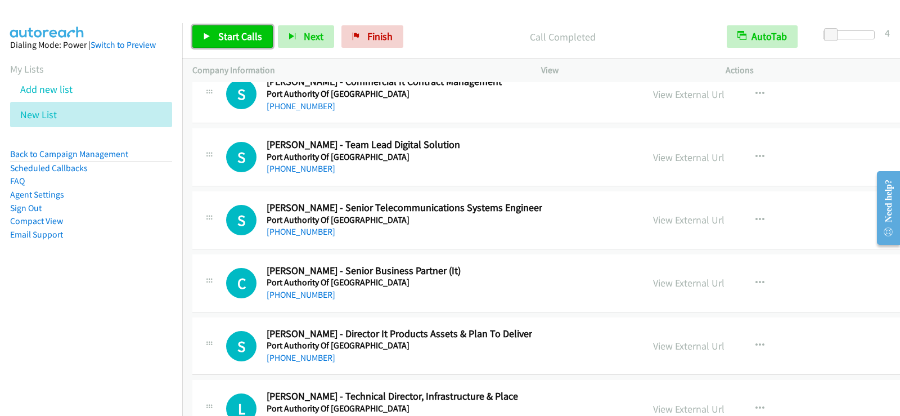
click at [214, 36] on link "Start Calls" at bounding box center [232, 36] width 80 height 23
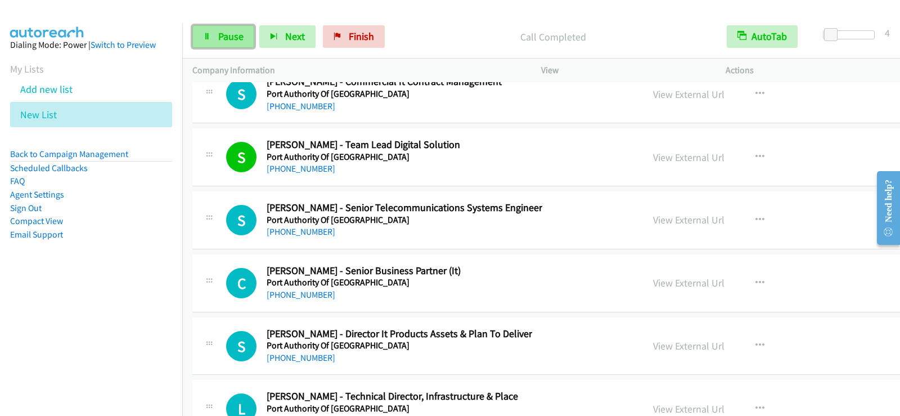
click at [231, 36] on span "Pause" at bounding box center [230, 36] width 25 height 13
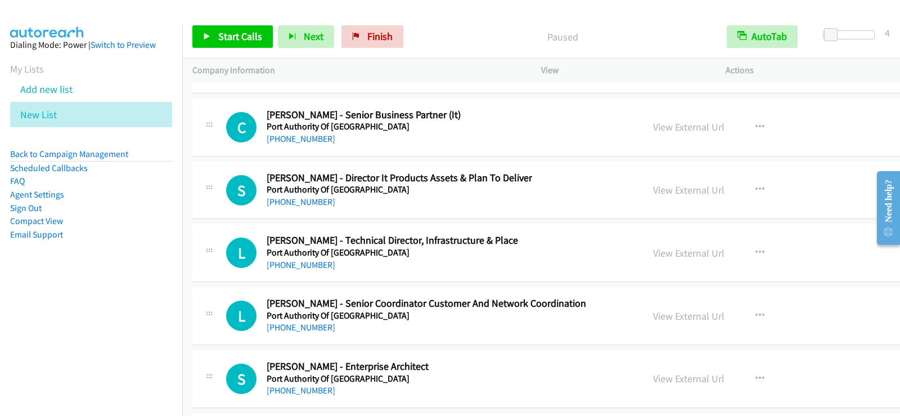
scroll to position [15667, 0]
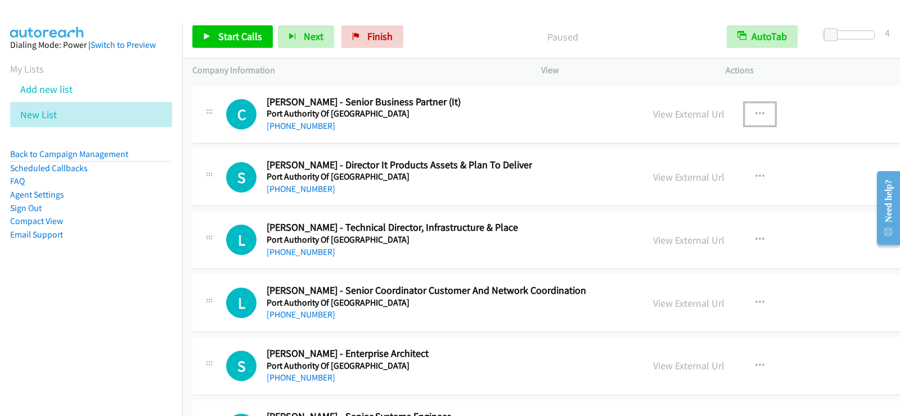
click at [756, 115] on icon "button" at bounding box center [760, 114] width 9 height 9
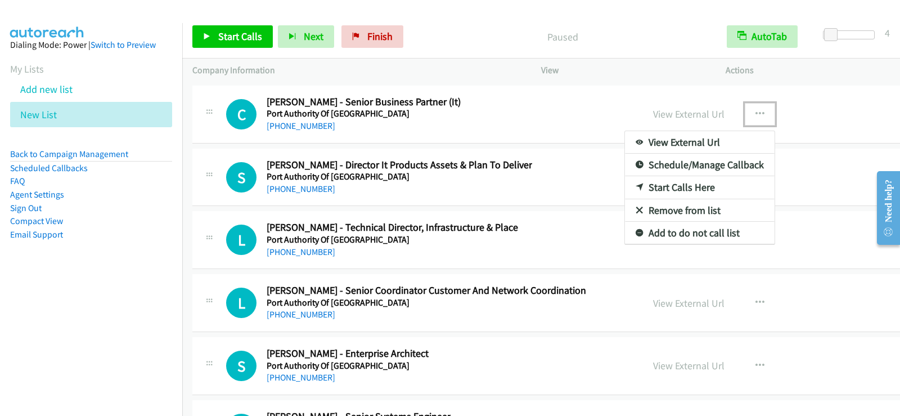
click at [625, 189] on link "Start Calls Here" at bounding box center [700, 187] width 150 height 23
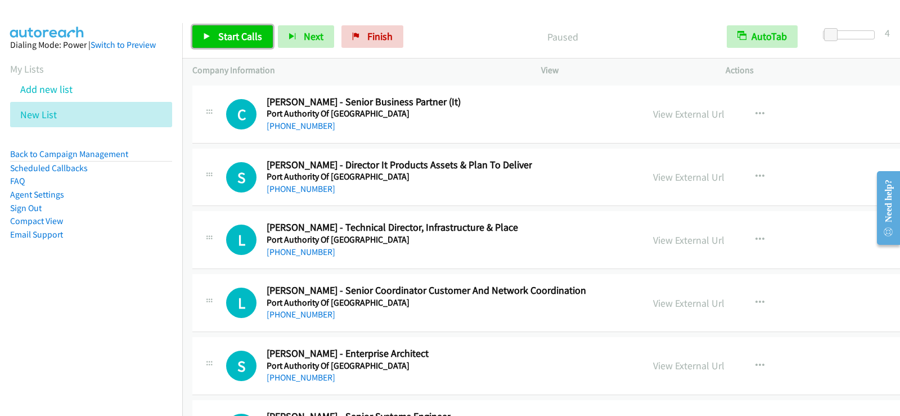
click at [240, 44] on link "Start Calls" at bounding box center [232, 36] width 80 height 23
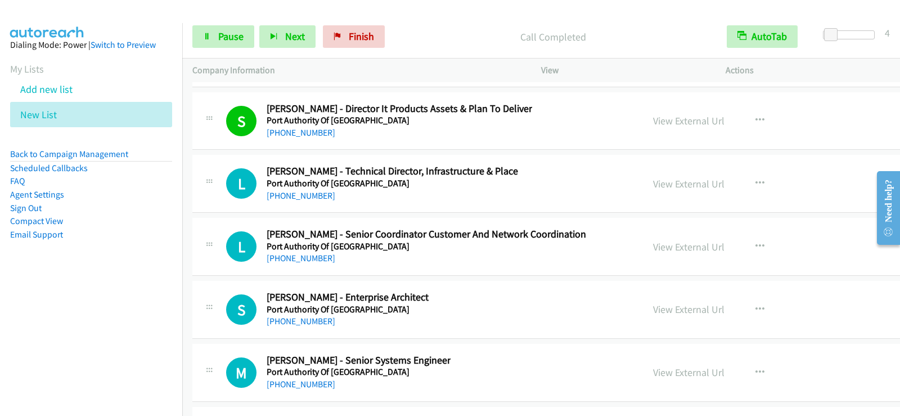
scroll to position [15780, 0]
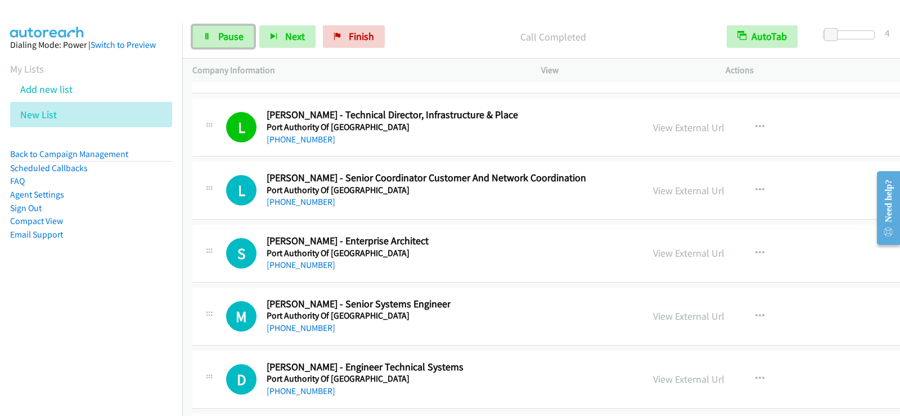
drag, startPoint x: 225, startPoint y: 32, endPoint x: 254, endPoint y: 74, distance: 51.8
click at [225, 32] on span "Pause" at bounding box center [230, 36] width 25 height 13
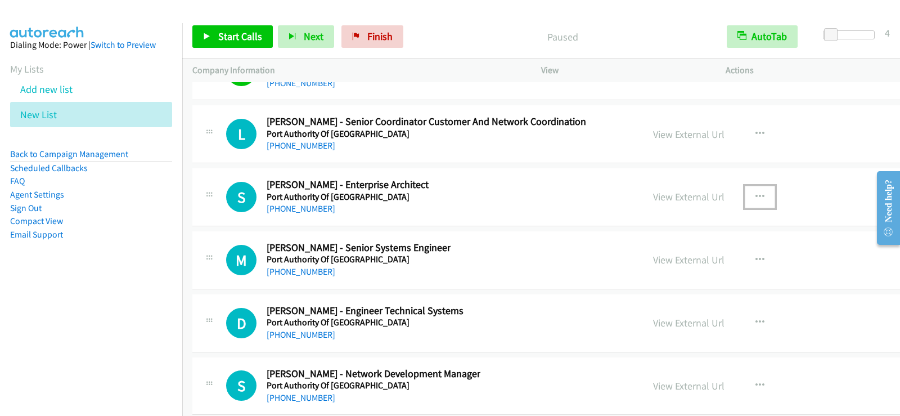
click at [756, 196] on icon "button" at bounding box center [760, 196] width 9 height 9
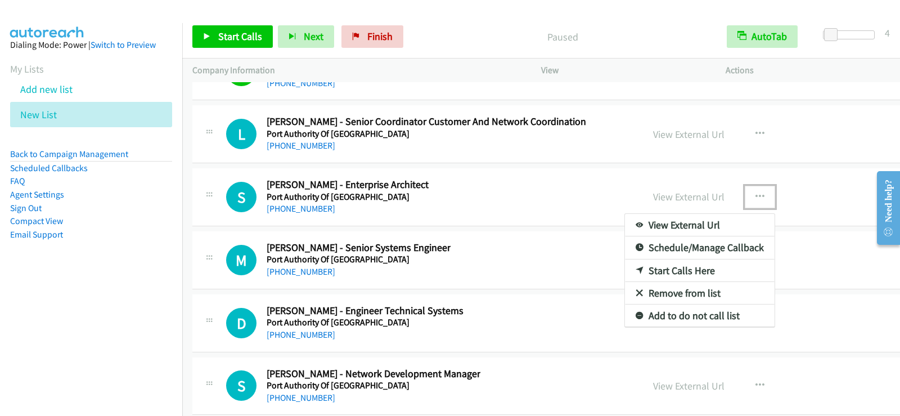
click at [625, 268] on link "Start Calls Here" at bounding box center [700, 270] width 150 height 23
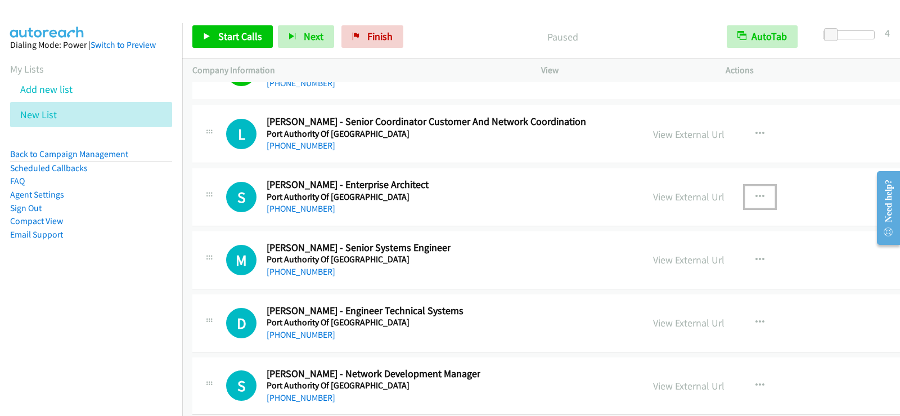
drag, startPoint x: 673, startPoint y: 196, endPoint x: 664, endPoint y: 201, distance: 11.1
click at [756, 195] on icon "button" at bounding box center [760, 196] width 9 height 9
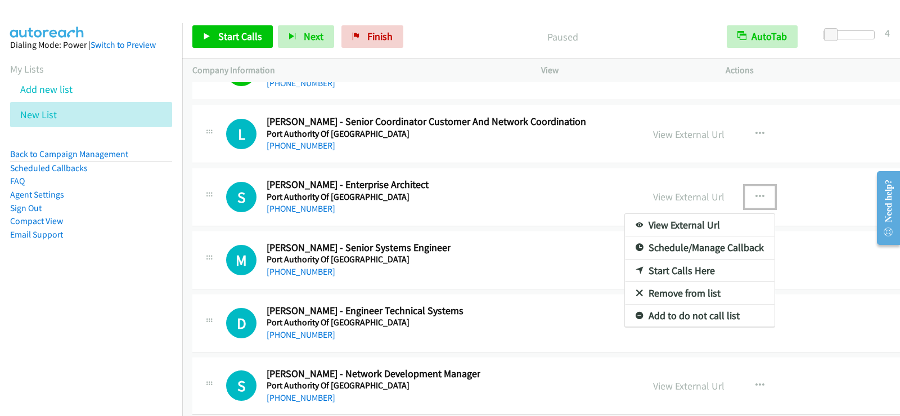
click at [625, 268] on link "Start Calls Here" at bounding box center [700, 270] width 150 height 23
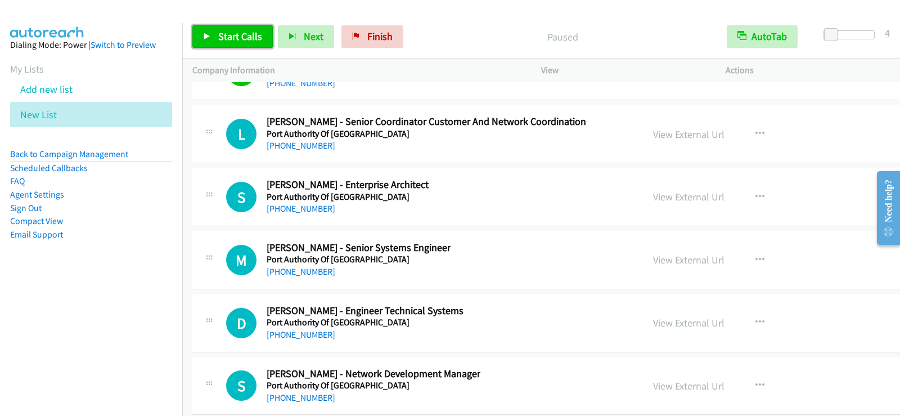
click at [230, 35] on span "Start Calls" at bounding box center [240, 36] width 44 height 13
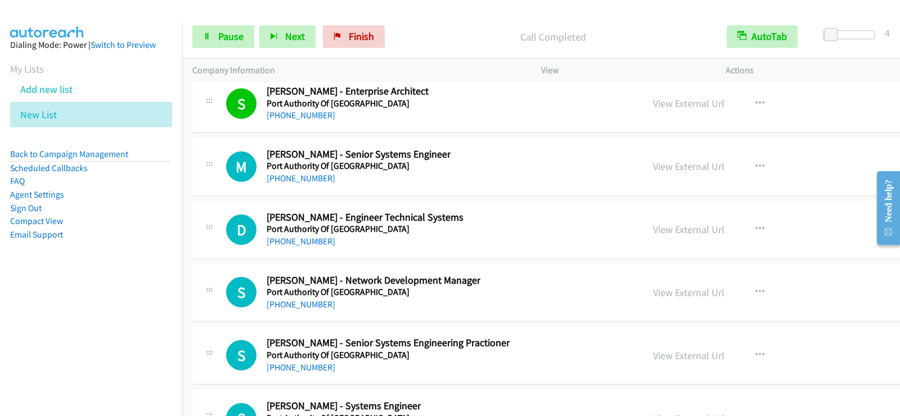
scroll to position [15949, 0]
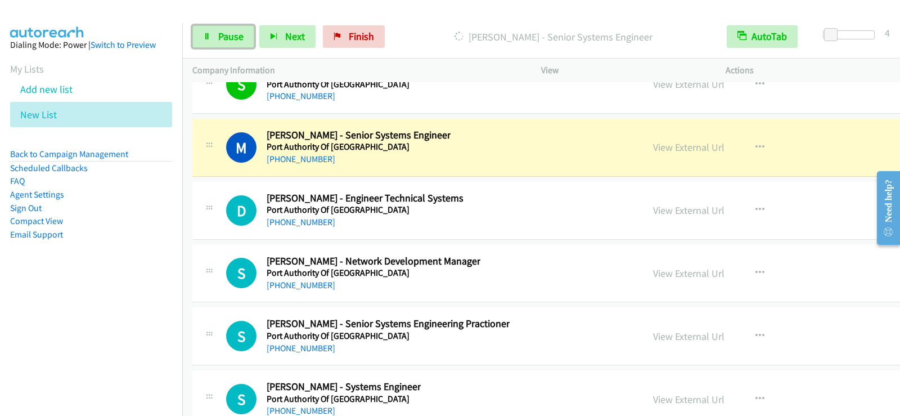
click at [219, 37] on span "Pause" at bounding box center [230, 36] width 25 height 13
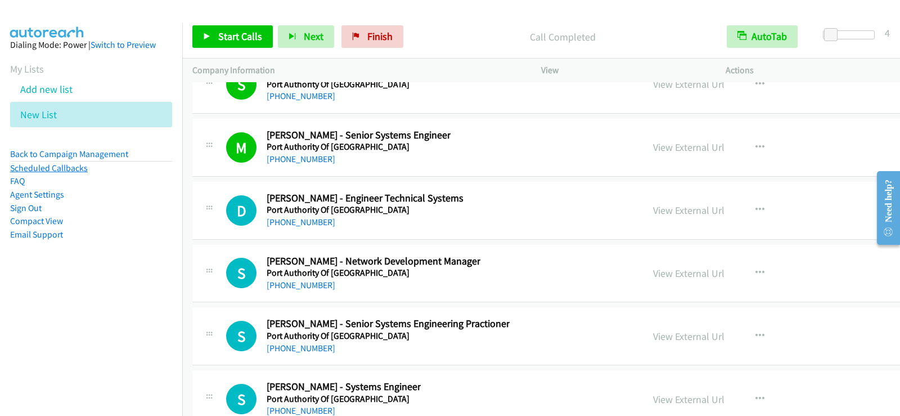
click at [67, 167] on link "Scheduled Callbacks" at bounding box center [49, 168] width 78 height 11
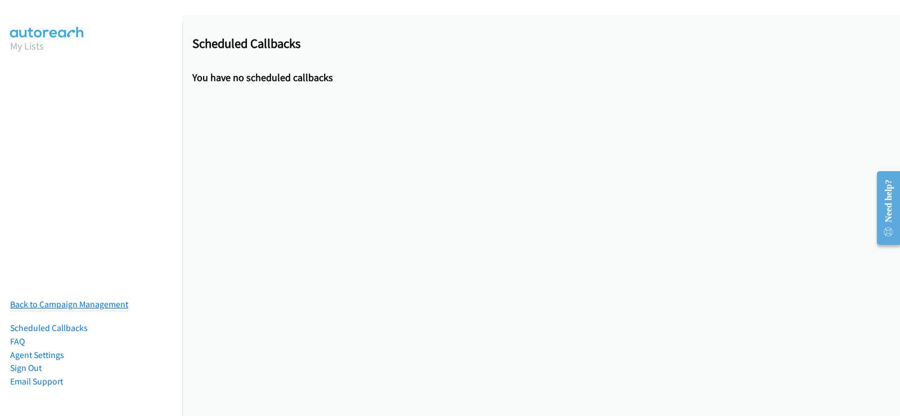
click at [62, 299] on link "Back to Campaign Management" at bounding box center [69, 304] width 118 height 11
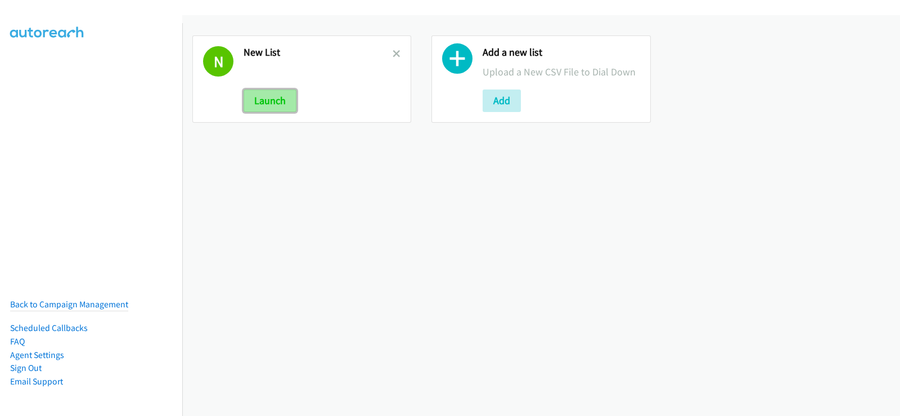
click at [274, 102] on button "Launch" at bounding box center [270, 100] width 53 height 23
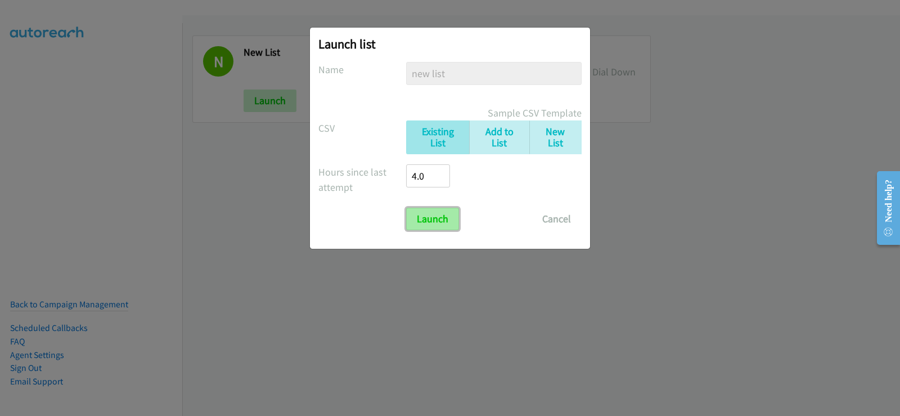
click at [429, 223] on input "Launch" at bounding box center [432, 219] width 53 height 23
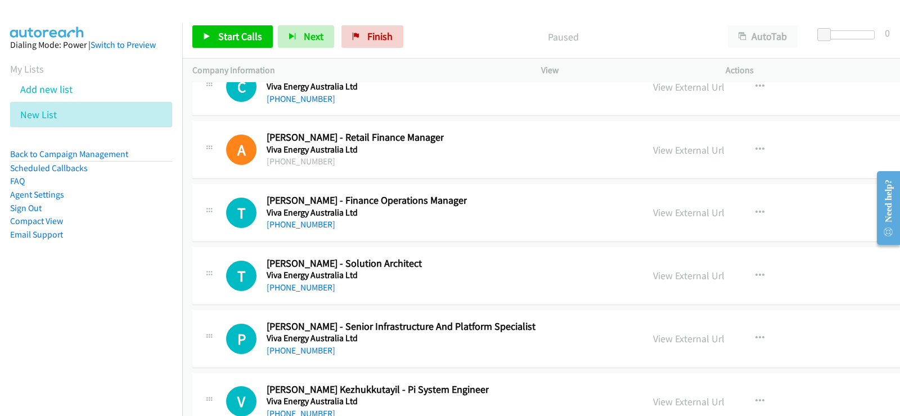
scroll to position [32500, 0]
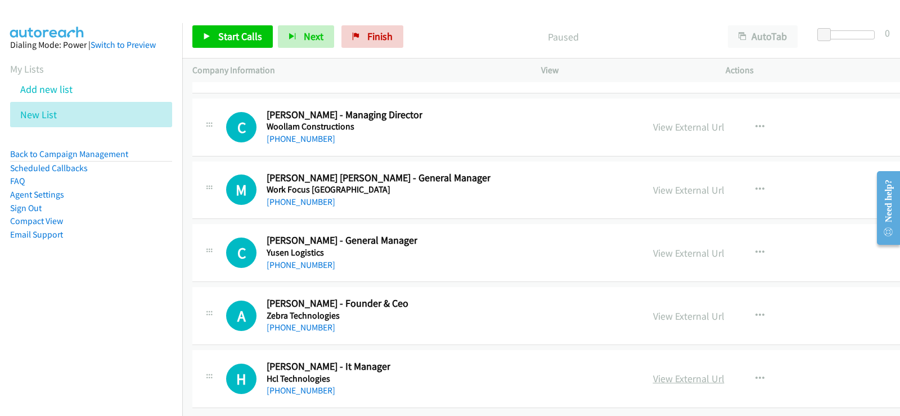
click at [653, 372] on link "View External Url" at bounding box center [688, 378] width 71 height 13
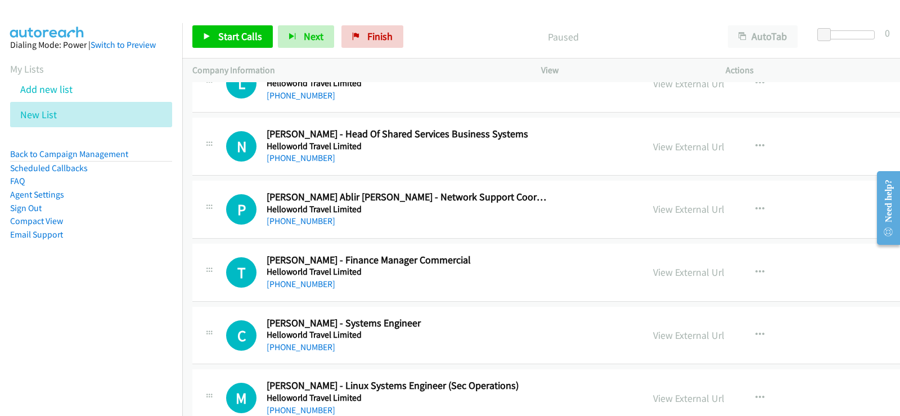
scroll to position [8610, 0]
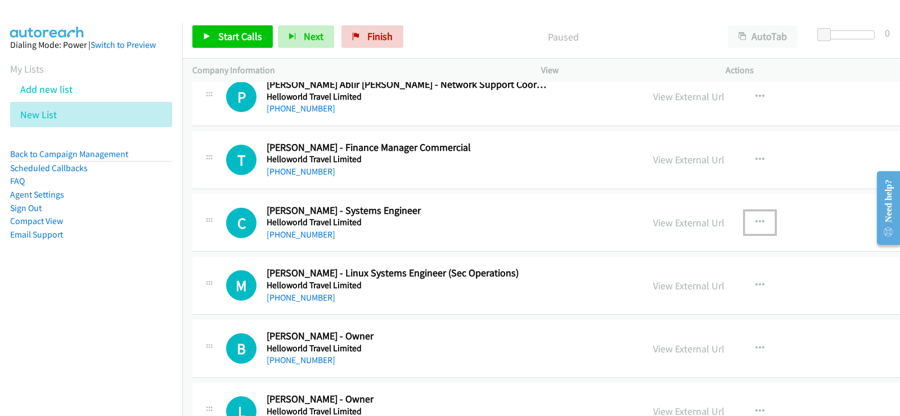
click at [756, 219] on icon "button" at bounding box center [760, 222] width 9 height 9
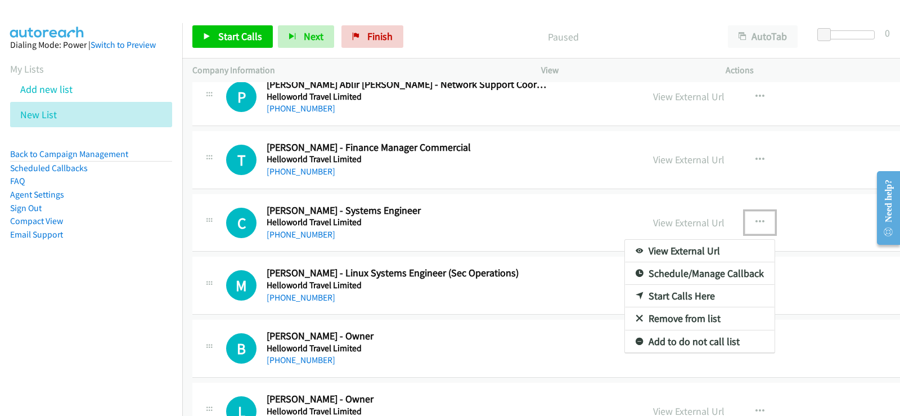
click at [625, 295] on link "Start Calls Here" at bounding box center [700, 296] width 150 height 23
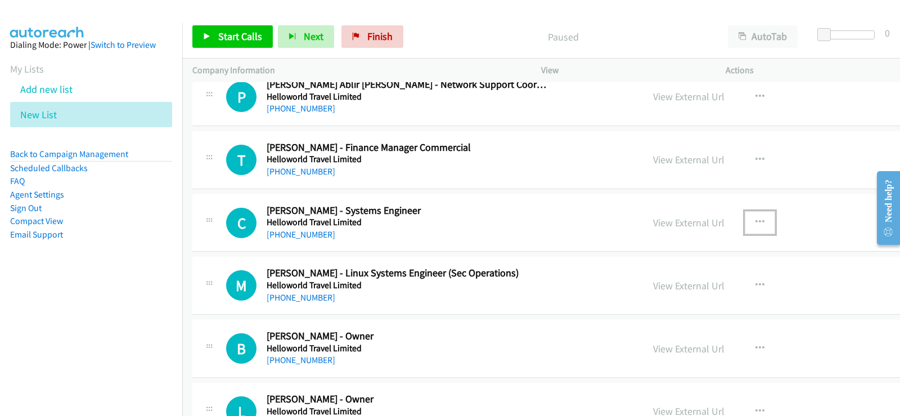
click at [756, 221] on icon "button" at bounding box center [760, 222] width 9 height 9
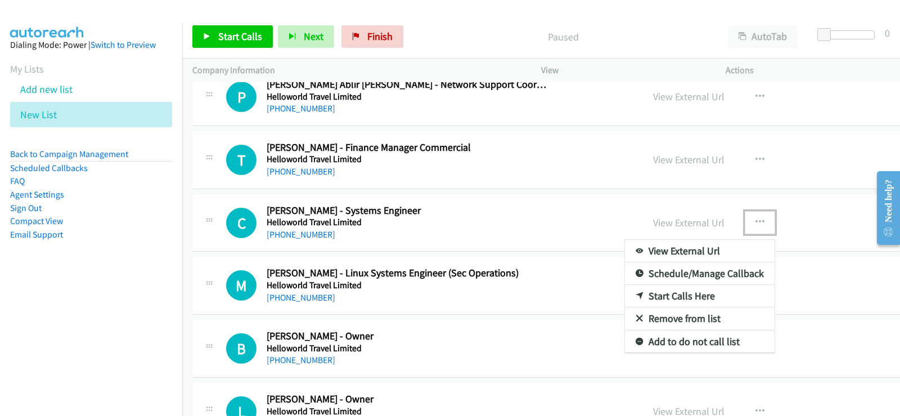
click at [625, 296] on link "Start Calls Here" at bounding box center [700, 296] width 150 height 23
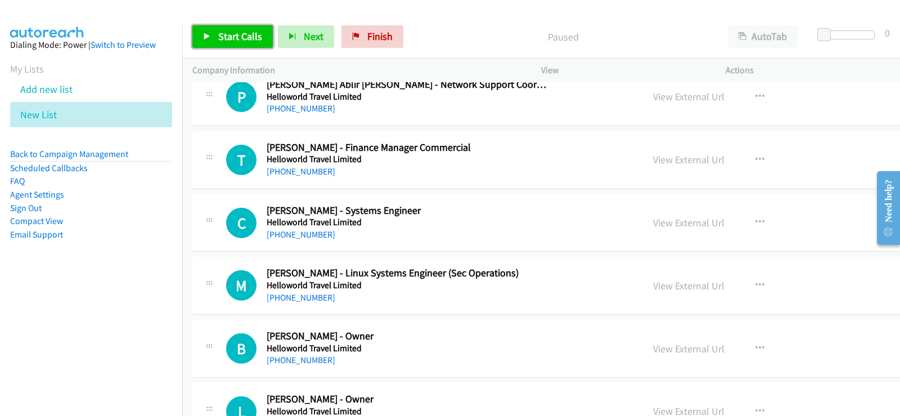
click at [234, 38] on span "Start Calls" at bounding box center [240, 36] width 44 height 13
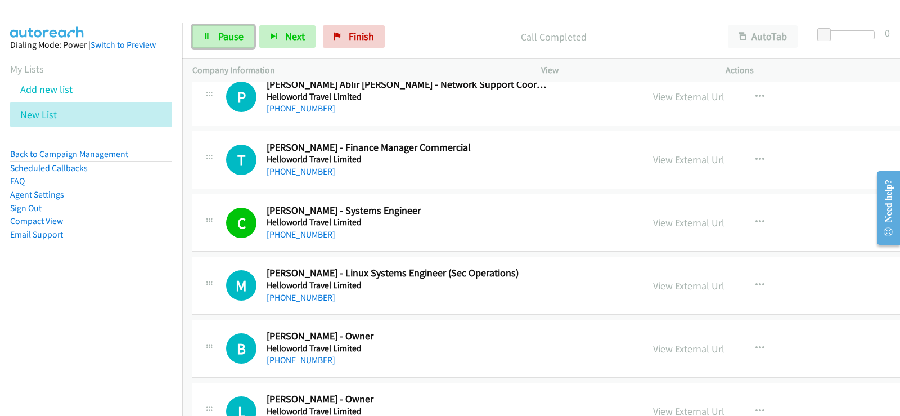
drag, startPoint x: 245, startPoint y: 37, endPoint x: 312, endPoint y: 200, distance: 175.9
click at [245, 37] on link "Pause" at bounding box center [223, 36] width 62 height 23
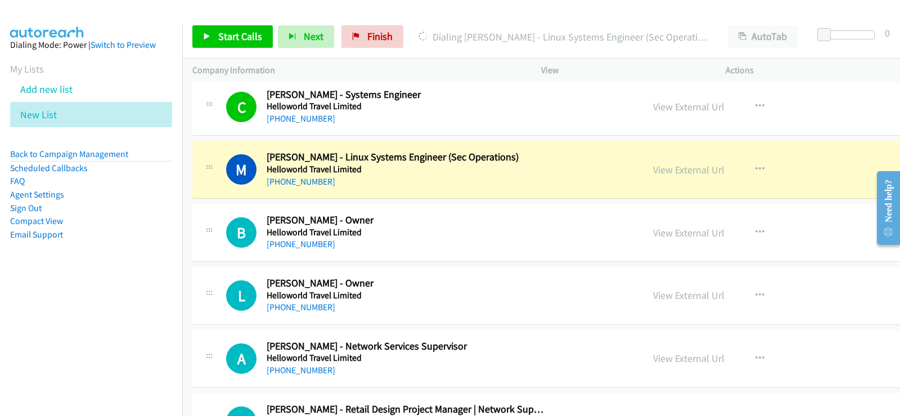
scroll to position [8667, 0]
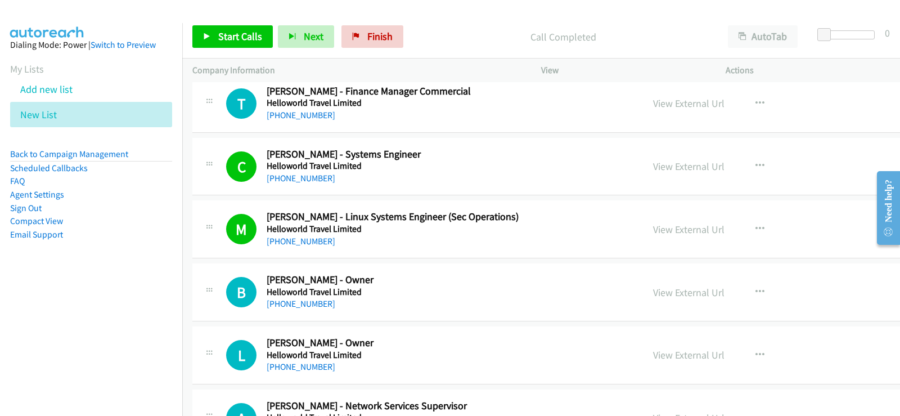
click at [529, 169] on h5 "Helloworld Travel Limited" at bounding box center [407, 165] width 281 height 11
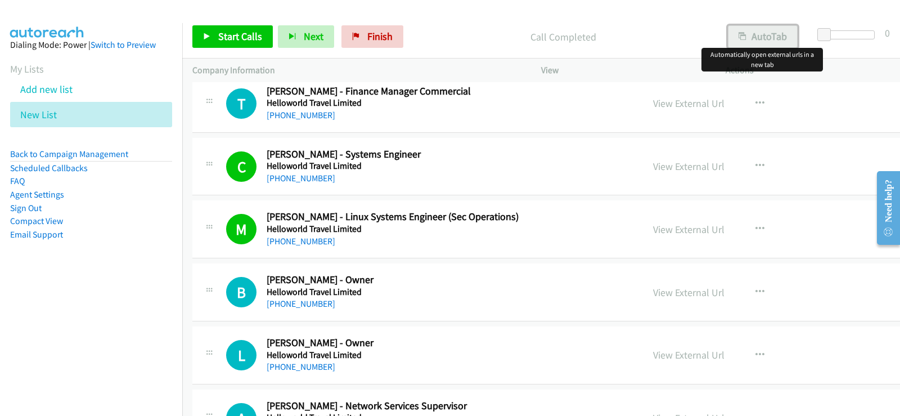
click at [752, 33] on button "AutoTab" at bounding box center [763, 36] width 70 height 23
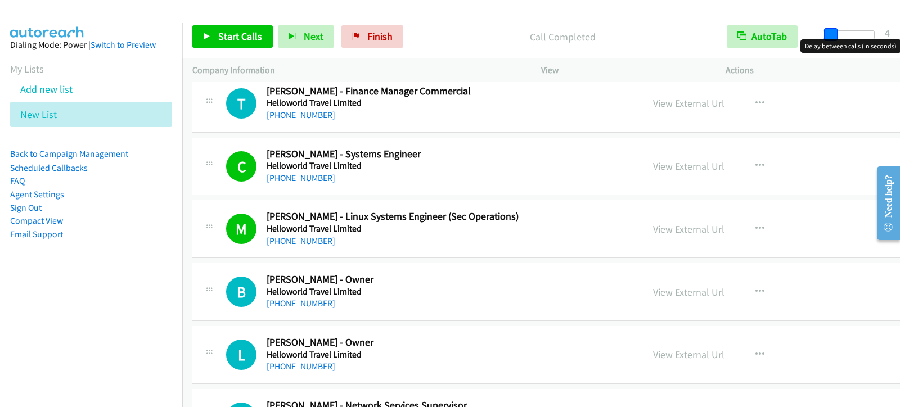
drag, startPoint x: 827, startPoint y: 37, endPoint x: 834, endPoint y: 35, distance: 7.0
click at [834, 35] on span at bounding box center [831, 35] width 14 height 14
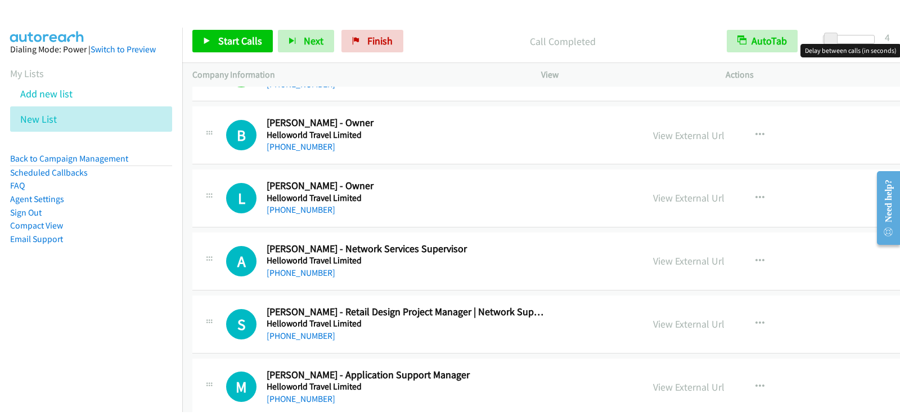
scroll to position [8835, 0]
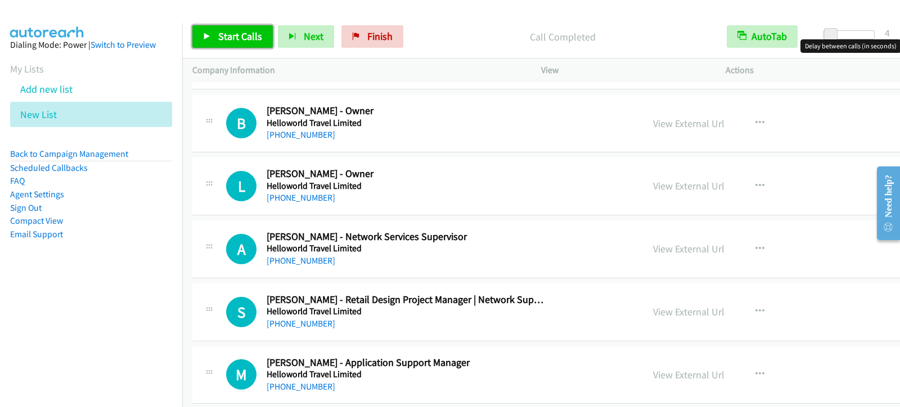
click at [233, 37] on span "Start Calls" at bounding box center [240, 36] width 44 height 13
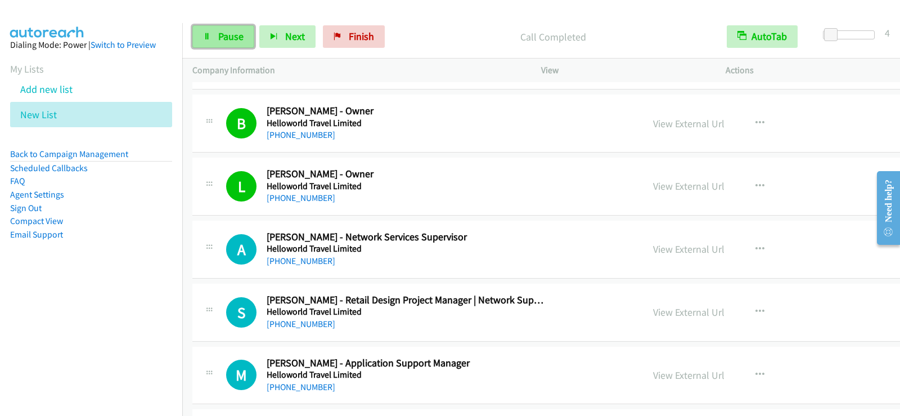
click at [221, 33] on span "Pause" at bounding box center [230, 36] width 25 height 13
drag, startPoint x: 588, startPoint y: 181, endPoint x: 170, endPoint y: 355, distance: 453.1
drag, startPoint x: 603, startPoint y: 189, endPoint x: 530, endPoint y: 89, distance: 123.6
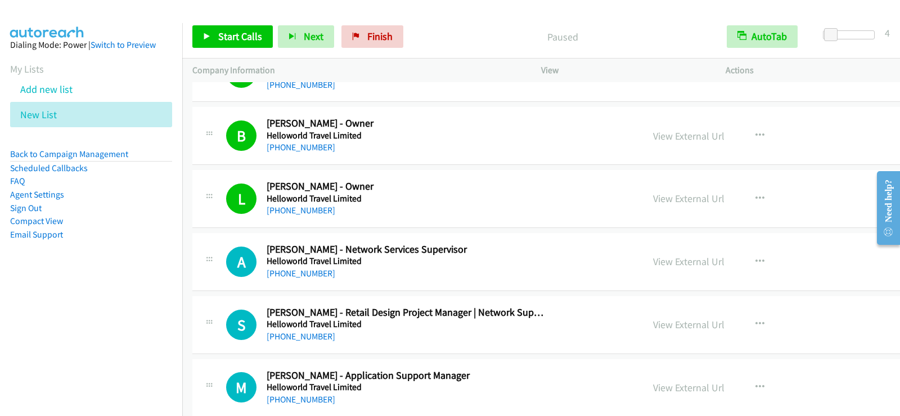
scroll to position [8779, 0]
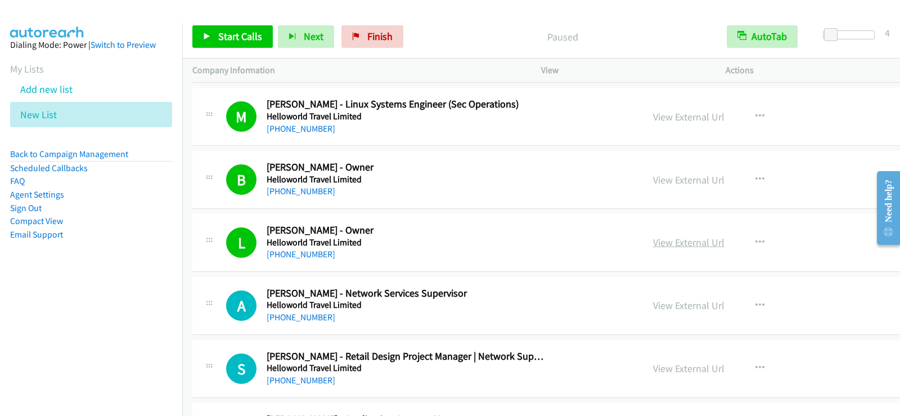
click at [653, 240] on link "View External Url" at bounding box center [688, 242] width 71 height 13
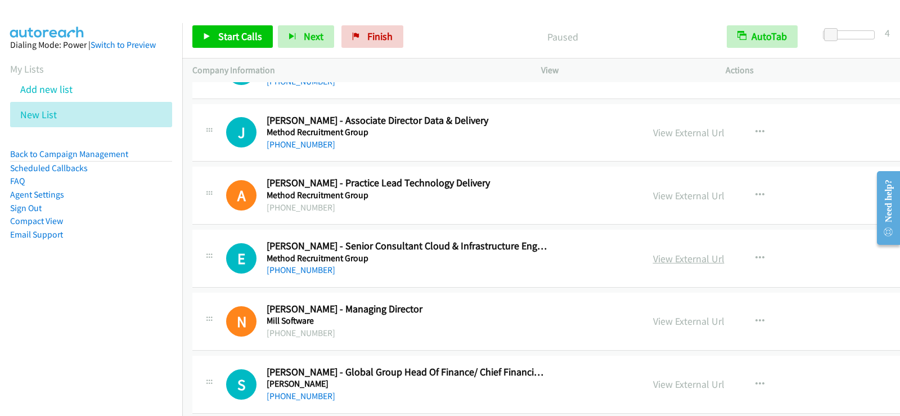
scroll to position [11086, 0]
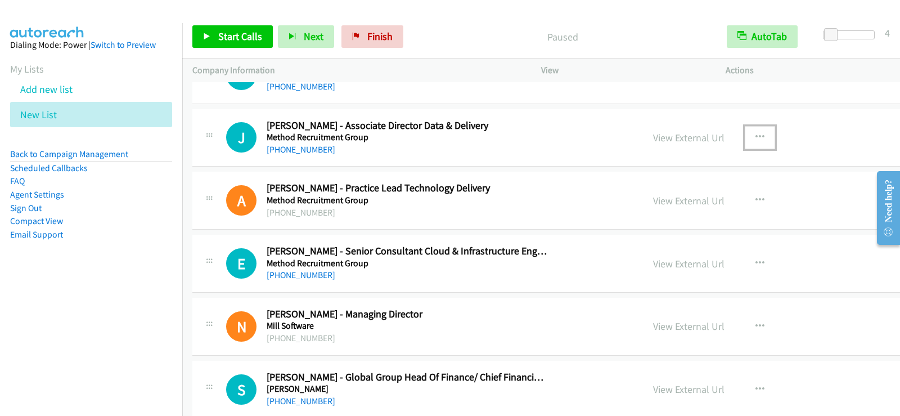
click at [756, 136] on icon "button" at bounding box center [760, 137] width 9 height 9
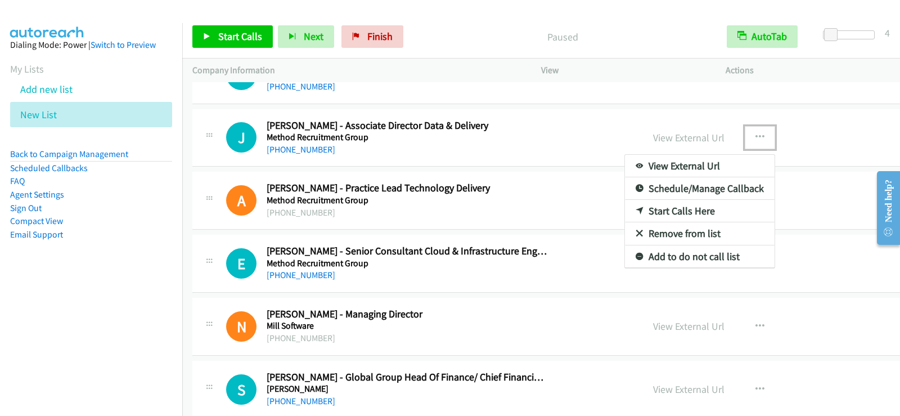
click at [625, 208] on link "Start Calls Here" at bounding box center [700, 211] width 150 height 23
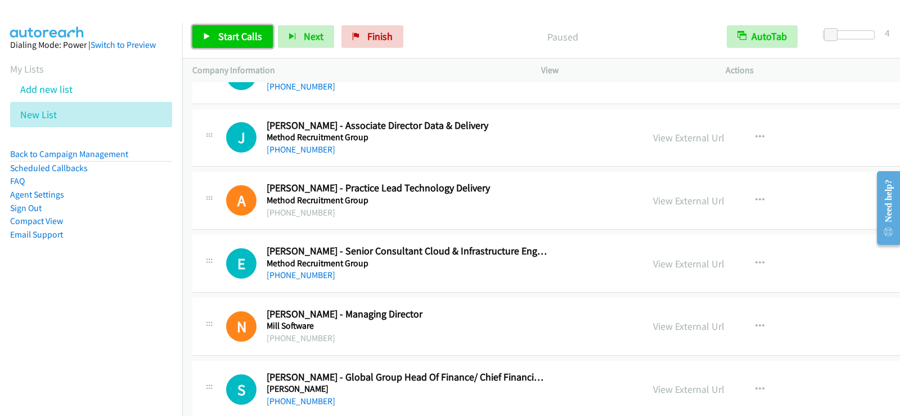
click at [223, 28] on link "Start Calls" at bounding box center [232, 36] width 80 height 23
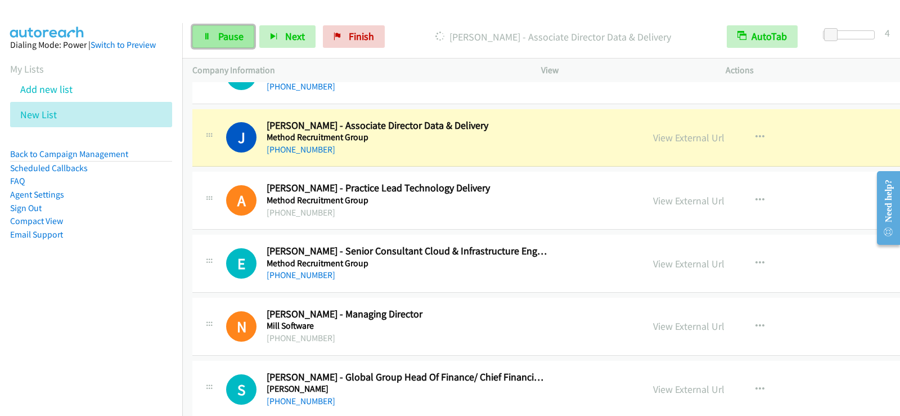
click at [231, 32] on span "Pause" at bounding box center [230, 36] width 25 height 13
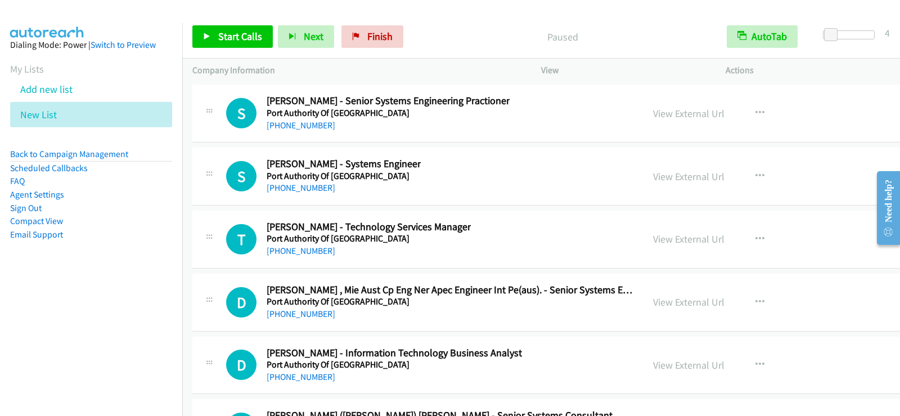
scroll to position [16264, 0]
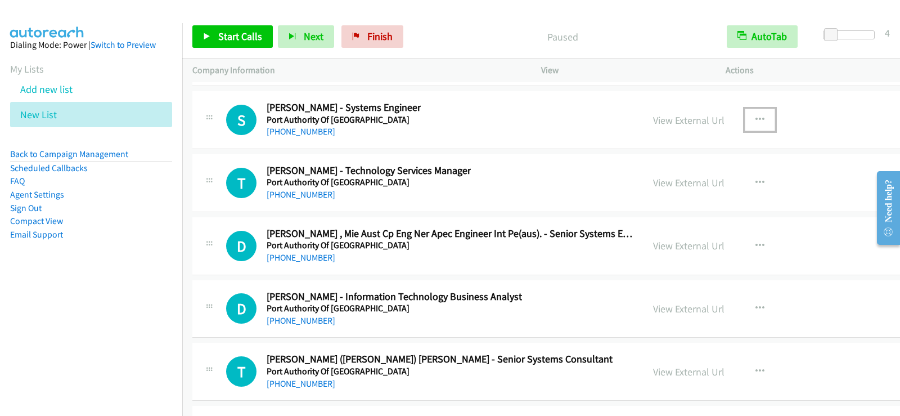
click at [756, 119] on icon "button" at bounding box center [760, 119] width 9 height 9
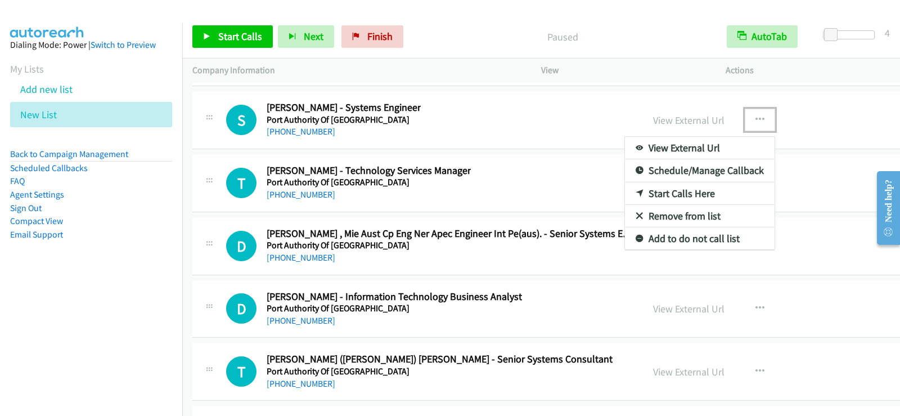
click at [625, 189] on link "Start Calls Here" at bounding box center [700, 193] width 150 height 23
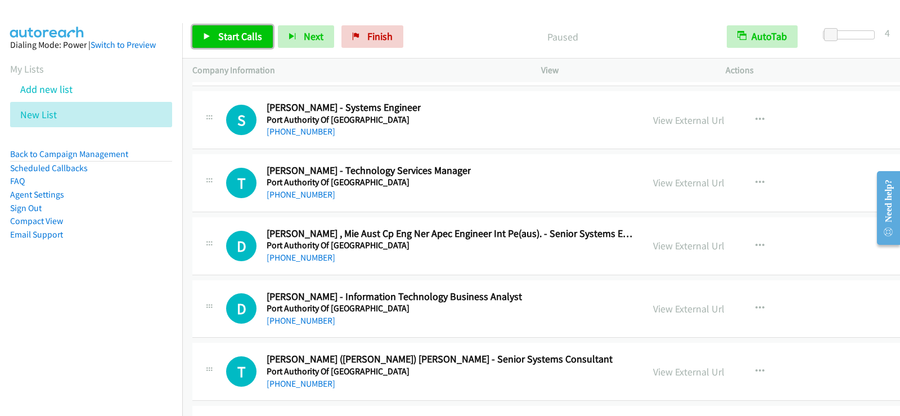
click at [215, 35] on link "Start Calls" at bounding box center [232, 36] width 80 height 23
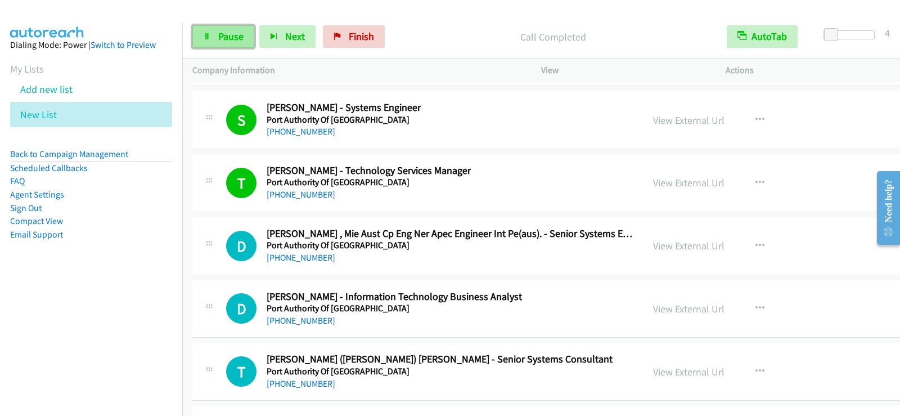
click at [207, 33] on icon at bounding box center [207, 37] width 8 height 8
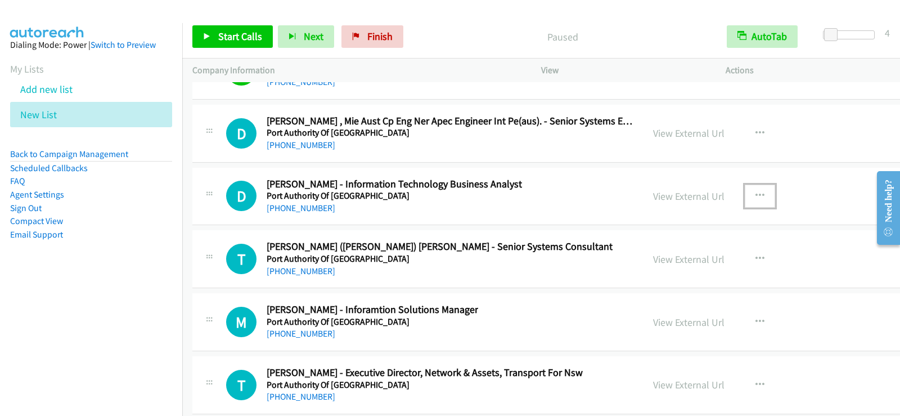
click at [756, 191] on icon "button" at bounding box center [760, 195] width 9 height 9
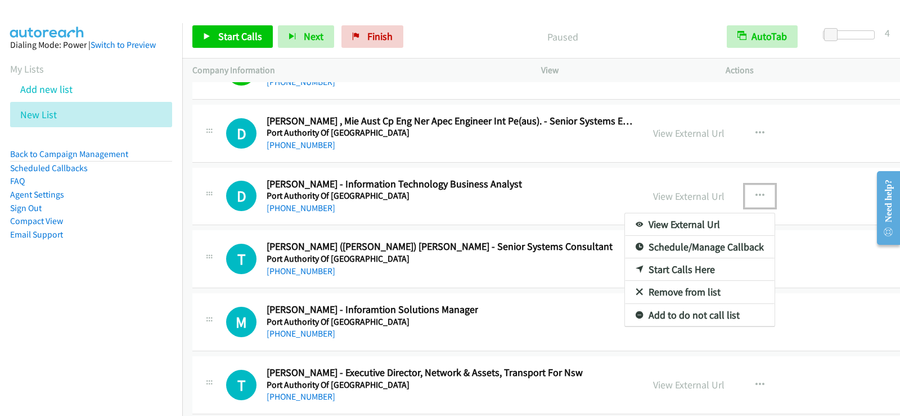
click at [625, 270] on link "Start Calls Here" at bounding box center [700, 269] width 150 height 23
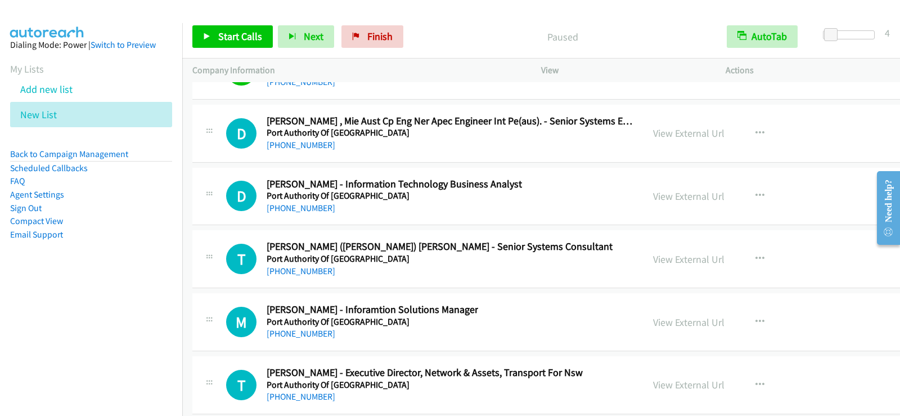
click at [227, 23] on div "Start Calls Pause Next Finish Paused AutoTab AutoTab 4" at bounding box center [541, 36] width 718 height 43
click at [235, 30] on span "Start Calls" at bounding box center [240, 36] width 44 height 13
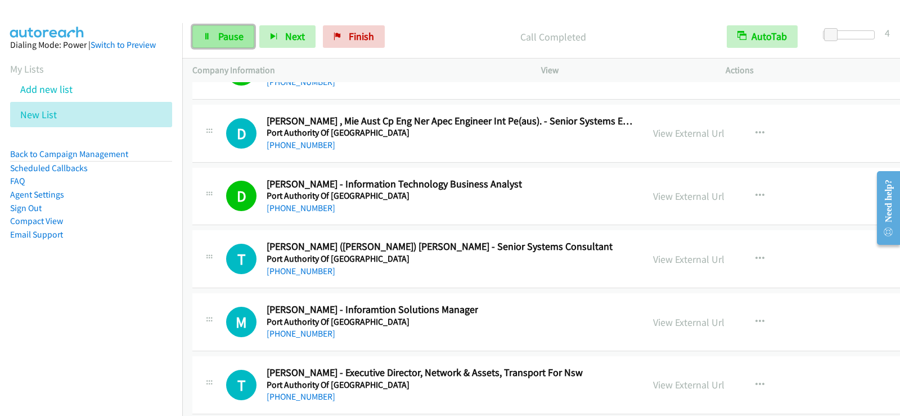
click at [234, 38] on span "Pause" at bounding box center [230, 36] width 25 height 13
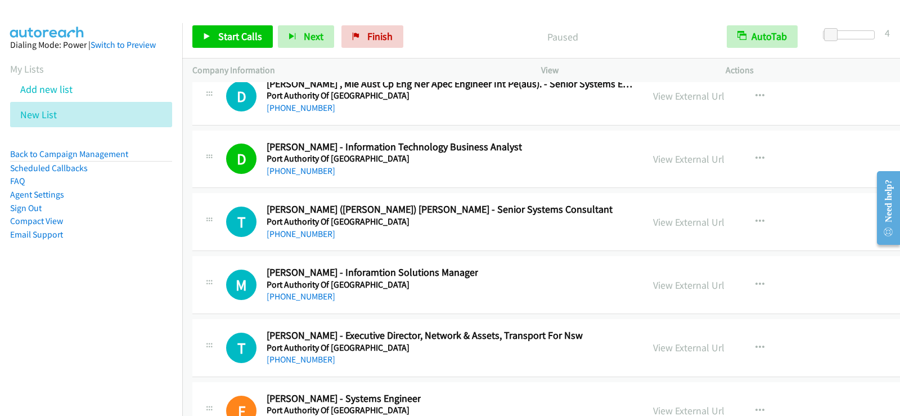
scroll to position [16433, 0]
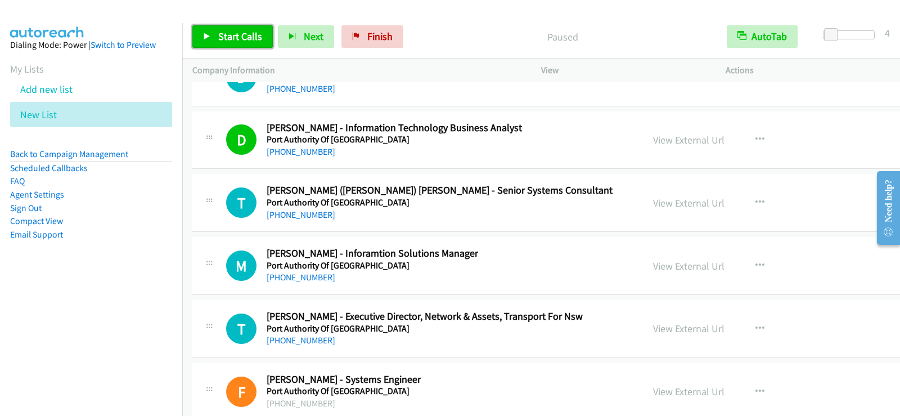
click at [250, 34] on span "Start Calls" at bounding box center [240, 36] width 44 height 13
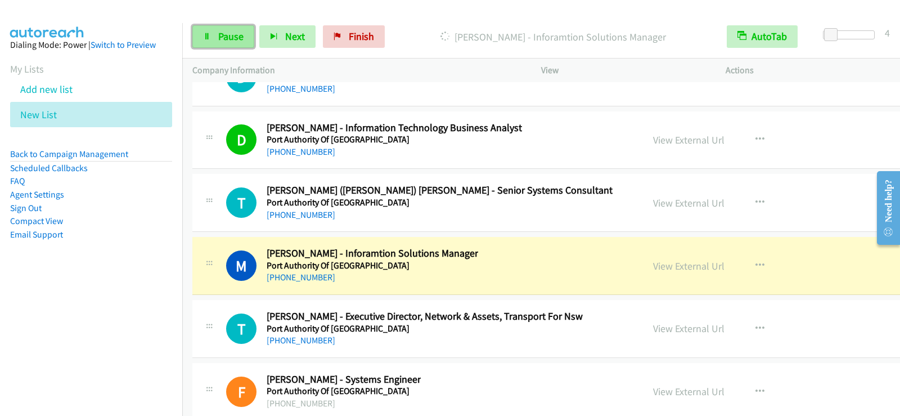
click at [224, 38] on span "Pause" at bounding box center [230, 36] width 25 height 13
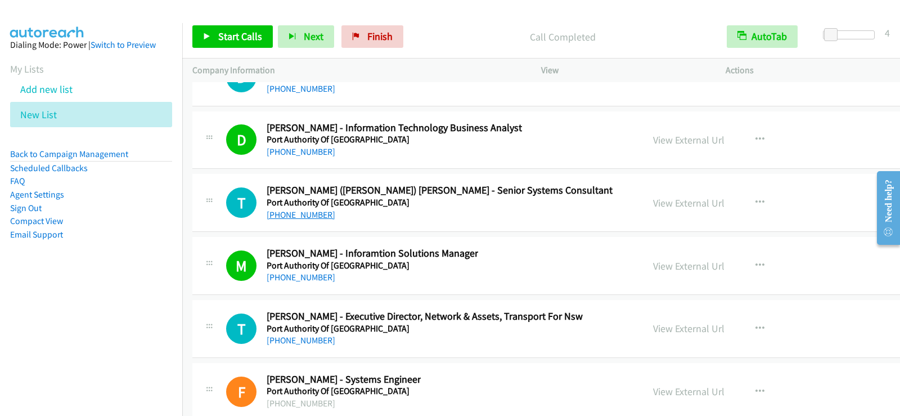
click at [302, 214] on link "+61 413 210 277" at bounding box center [301, 214] width 69 height 11
click at [475, 209] on div "T Callback Scheduled Ted (Tushar) Bhosle - Senior Systems Consultant Port Autho…" at bounding box center [429, 202] width 407 height 37
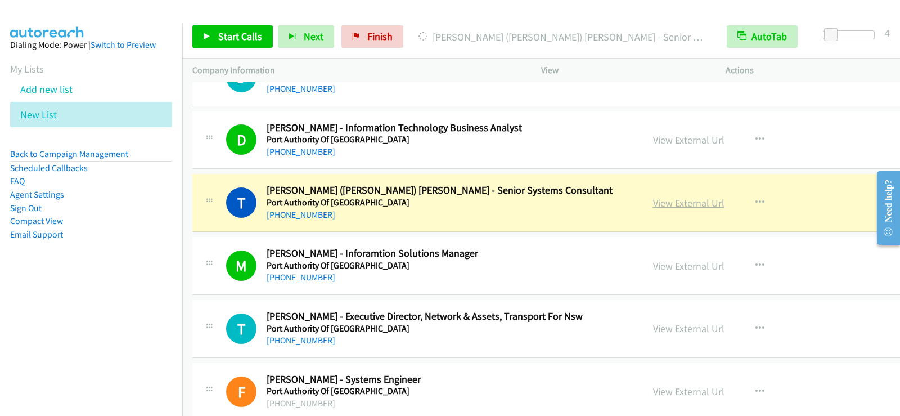
click at [653, 207] on link "View External Url" at bounding box center [688, 202] width 71 height 13
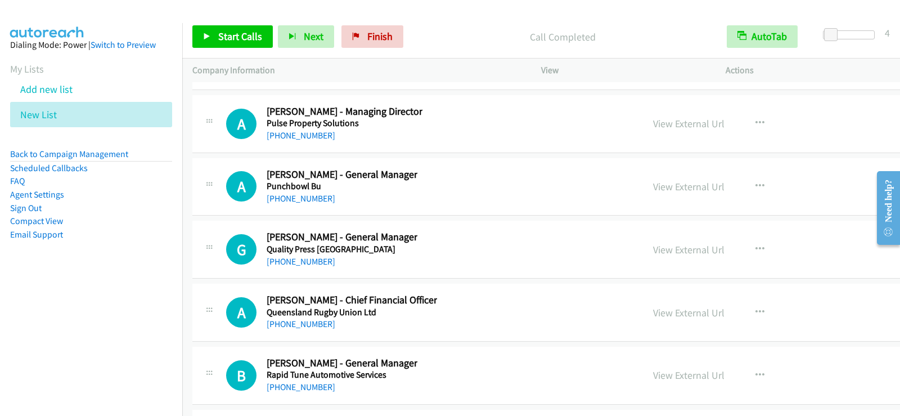
scroll to position [18065, 0]
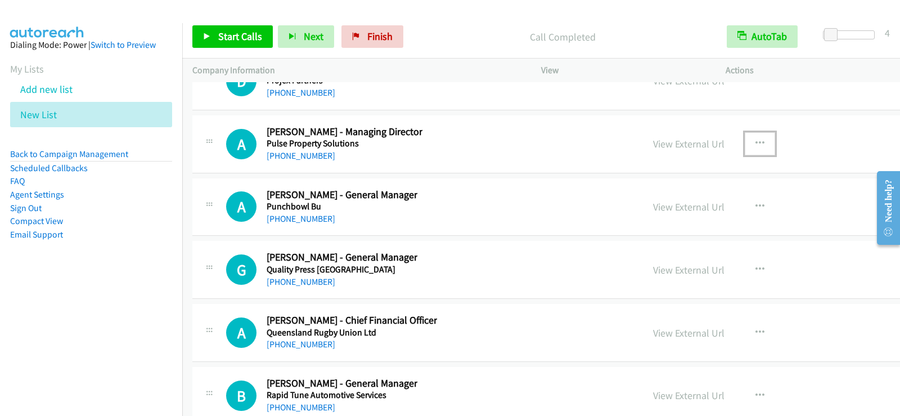
click at [756, 145] on icon "button" at bounding box center [760, 143] width 9 height 9
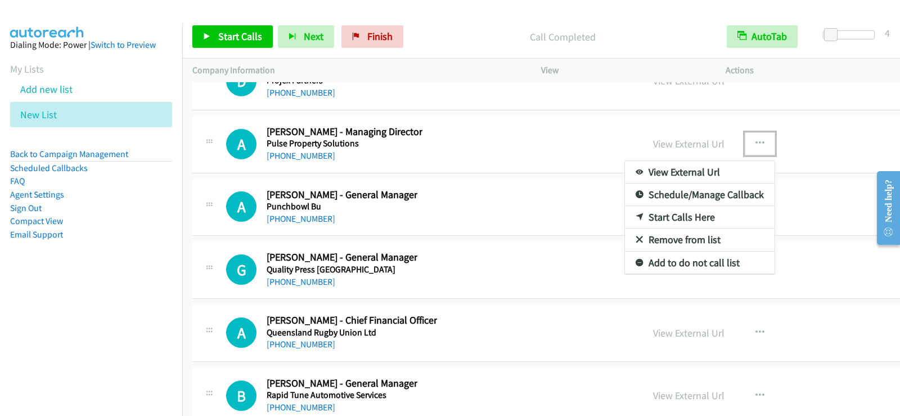
click at [625, 217] on link "Start Calls Here" at bounding box center [700, 217] width 150 height 23
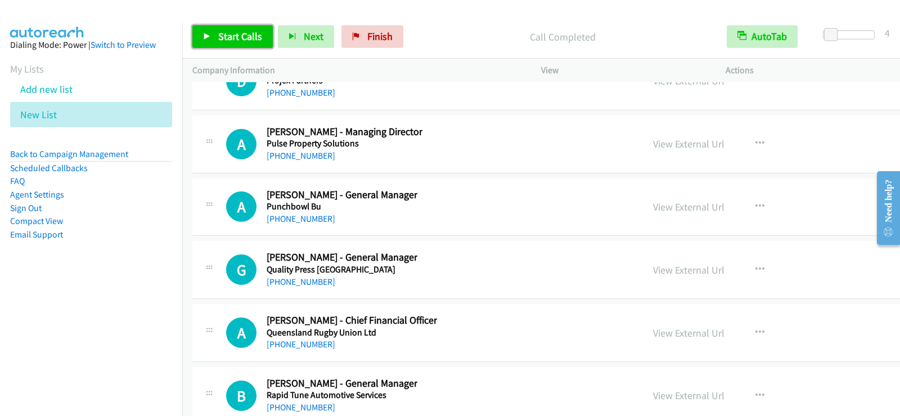
click at [233, 34] on span "Start Calls" at bounding box center [240, 36] width 44 height 13
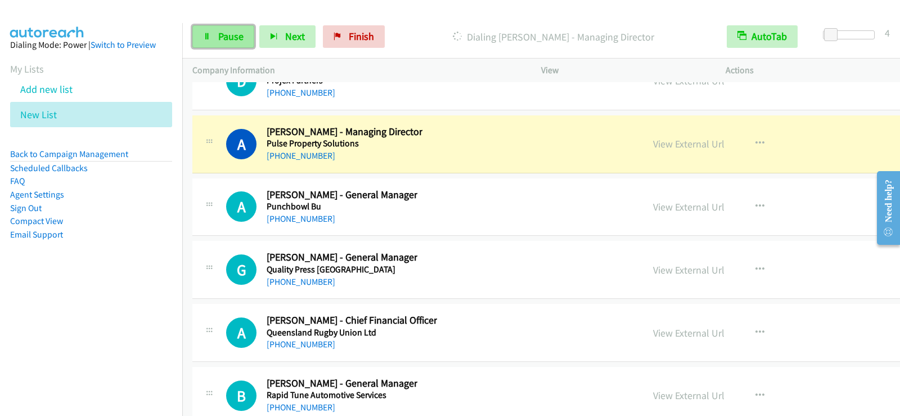
click at [233, 39] on span "Pause" at bounding box center [230, 36] width 25 height 13
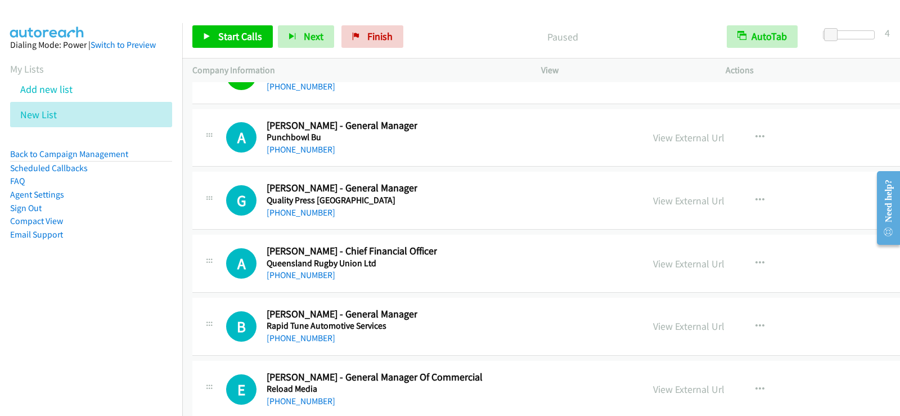
scroll to position [18121, 0]
